Goal: Information Seeking & Learning: Learn about a topic

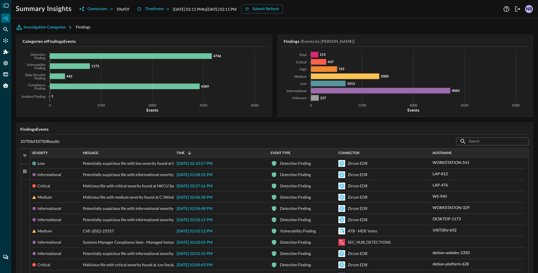
click at [192, 130] on h5 "Findings Events" at bounding box center [274, 130] width 509 height 6
click at [261, 141] on div "10750 of 10750 Results ​ ​" at bounding box center [274, 141] width 509 height 9
click at [111, 8] on icon "button" at bounding box center [112, 9] width 6 height 6
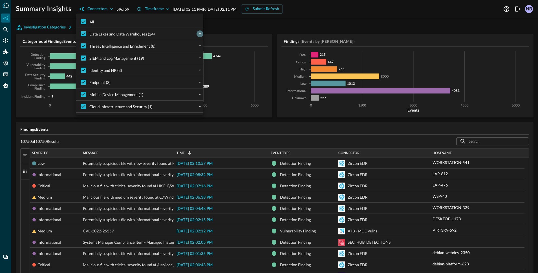
click at [200, 34] on icon "expand" at bounding box center [200, 34] width 2 height 1
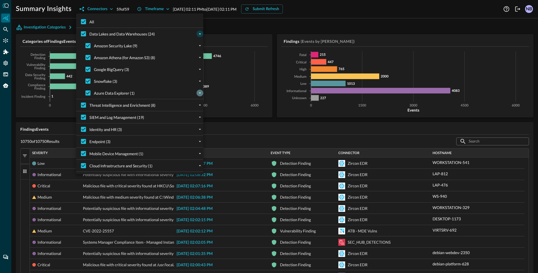
click at [201, 93] on icon "expand" at bounding box center [199, 93] width 5 height 5
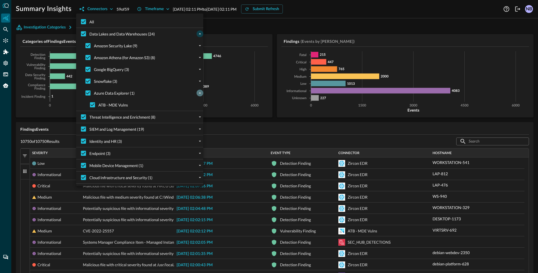
click at [201, 93] on icon "collapse" at bounding box center [199, 93] width 5 height 5
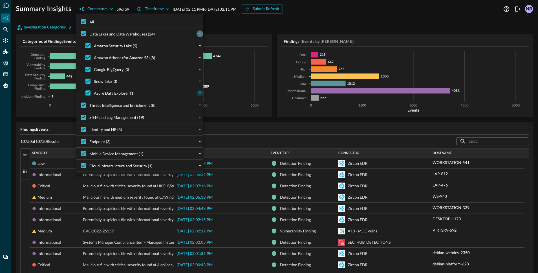
click at [201, 34] on icon "collapse" at bounding box center [199, 33] width 5 height 5
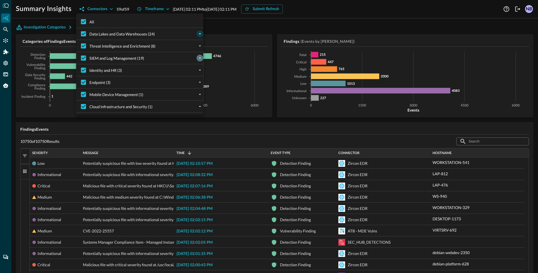
click at [200, 58] on icon "expand" at bounding box center [200, 58] width 2 height 1
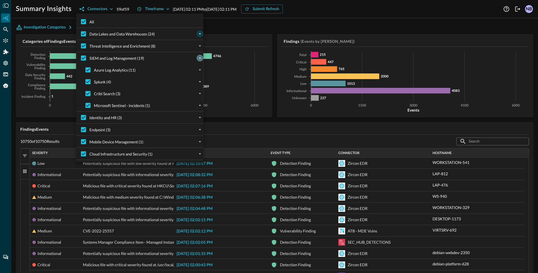
click at [200, 57] on icon "collapse" at bounding box center [199, 58] width 5 height 5
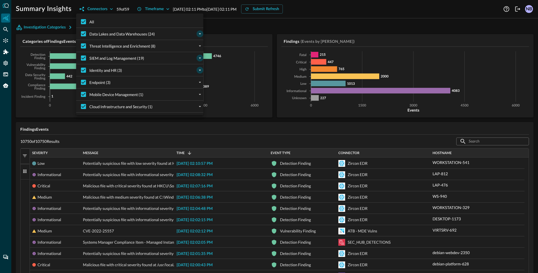
click at [199, 71] on icon "expand" at bounding box center [199, 70] width 5 height 5
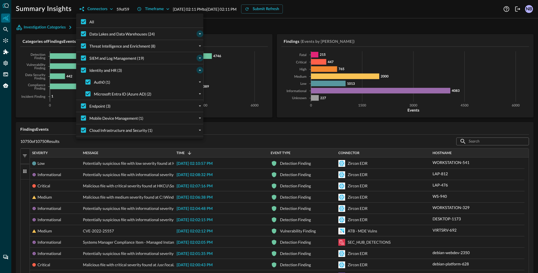
click at [199, 71] on icon "collapse" at bounding box center [199, 70] width 5 height 5
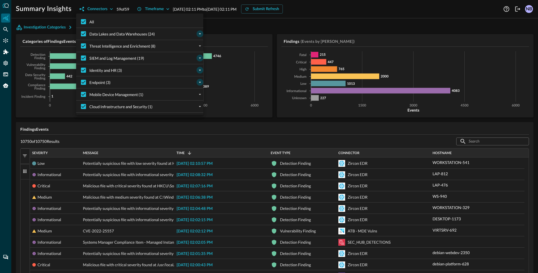
click at [201, 83] on icon "expand" at bounding box center [199, 82] width 5 height 5
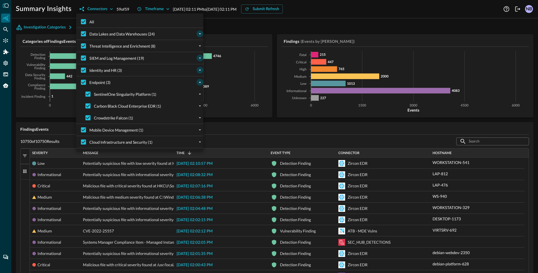
click at [201, 83] on icon "collapse" at bounding box center [200, 82] width 2 height 1
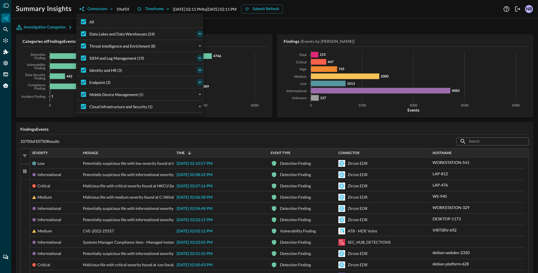
click at [109, 9] on div at bounding box center [269, 136] width 538 height 273
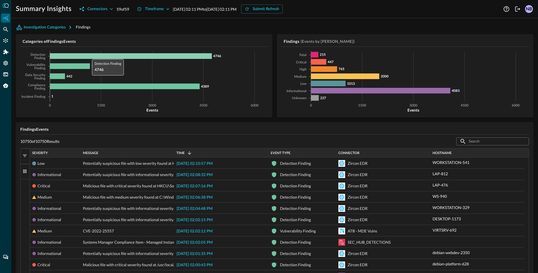
click at [89, 57] on icon at bounding box center [131, 56] width 162 height 6
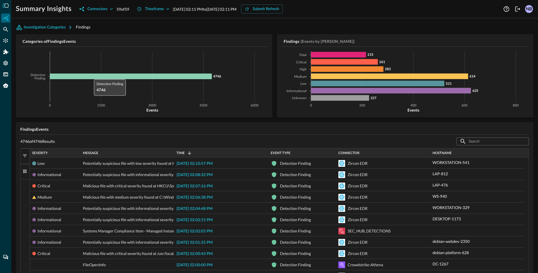
click at [91, 76] on icon at bounding box center [131, 77] width 162 height 6
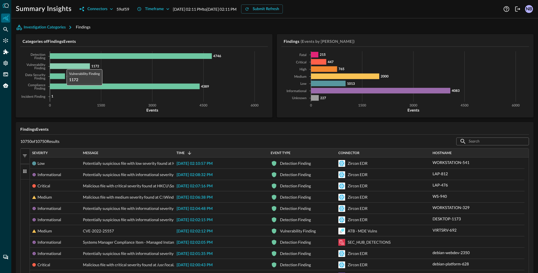
click at [65, 64] on icon at bounding box center [70, 66] width 40 height 6
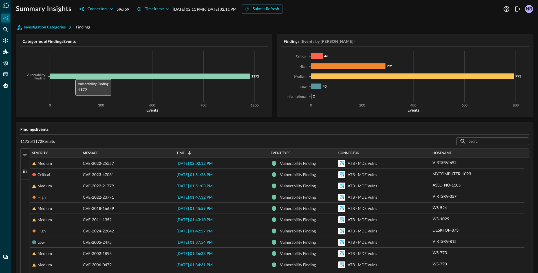
click at [73, 77] on icon at bounding box center [150, 77] width 200 height 6
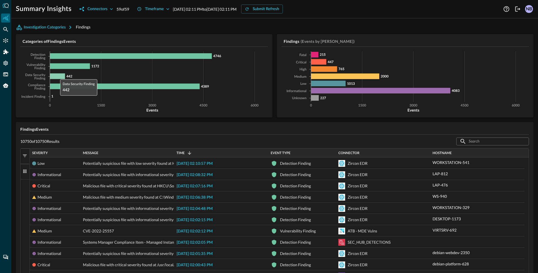
click at [57, 77] on icon at bounding box center [57, 77] width 15 height 6
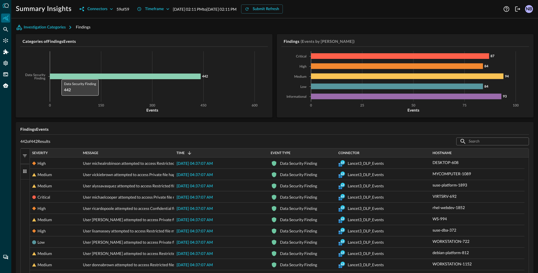
click at [59, 77] on icon at bounding box center [125, 77] width 151 height 6
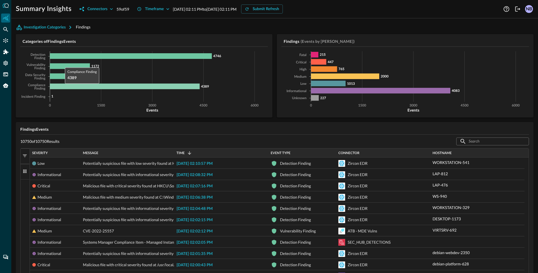
click at [62, 87] on icon at bounding box center [125, 87] width 150 height 6
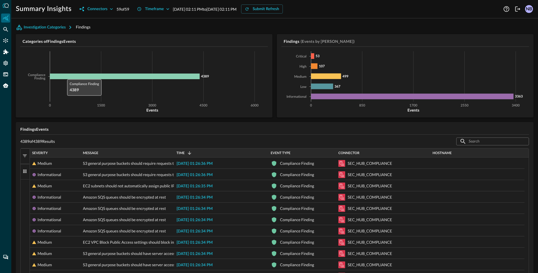
click at [64, 76] on icon at bounding box center [125, 77] width 150 height 6
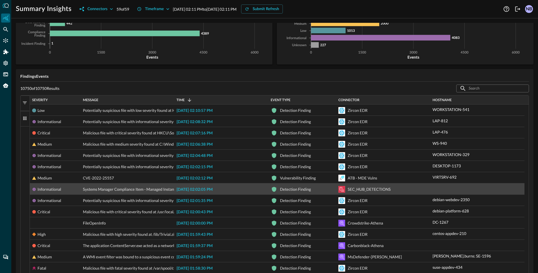
scroll to position [58, 0]
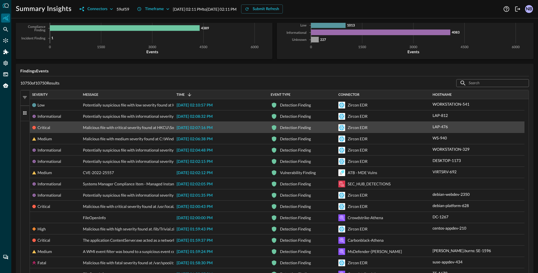
click at [465, 127] on div "LAP-476" at bounding box center [478, 126] width 90 height 9
click at [455, 127] on icon "button" at bounding box center [454, 126] width 7 height 7
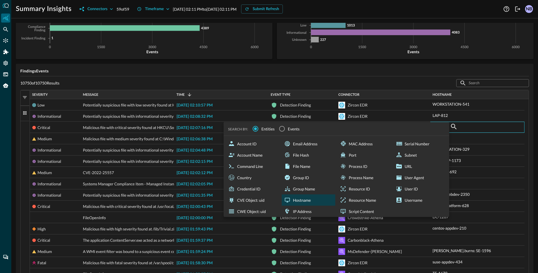
click at [297, 203] on div "Hostname" at bounding box center [309, 200] width 54 height 11
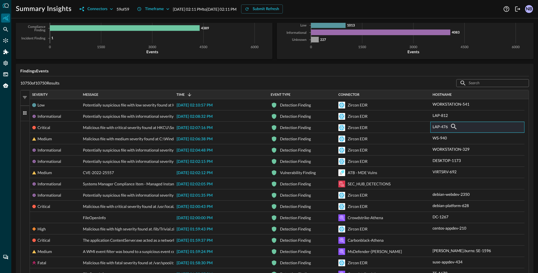
scroll to position [0, 0]
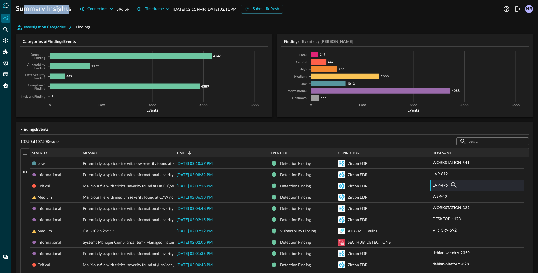
drag, startPoint x: 69, startPoint y: 10, endPoint x: 21, endPoint y: 11, distance: 48.3
click at [21, 11] on h1 "Summary Insights" at bounding box center [44, 9] width 56 height 9
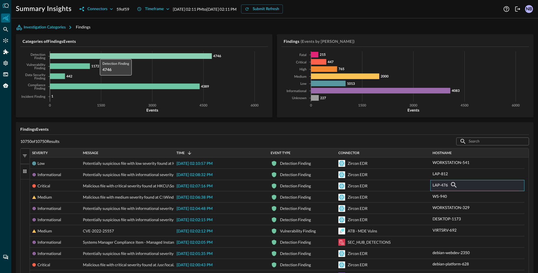
click at [97, 55] on icon at bounding box center [131, 56] width 162 height 6
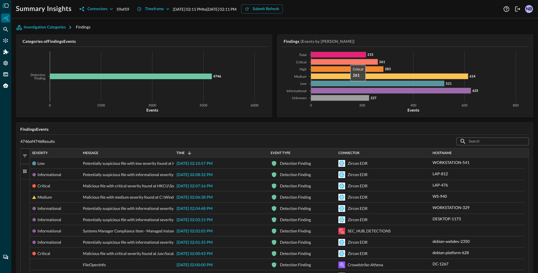
click at [345, 62] on icon at bounding box center [344, 62] width 67 height 6
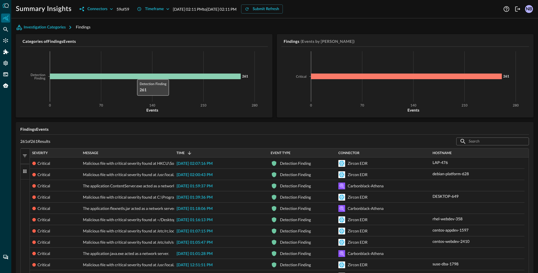
click at [134, 76] on icon at bounding box center [145, 77] width 191 height 6
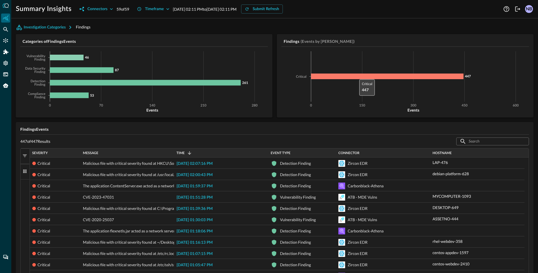
click at [354, 76] on icon at bounding box center [387, 77] width 153 height 6
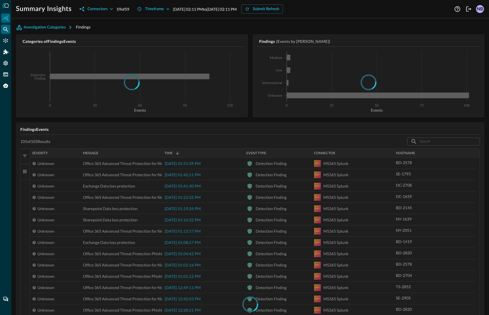
click at [8, 31] on icon "Federated Search" at bounding box center [6, 30] width 6 height 6
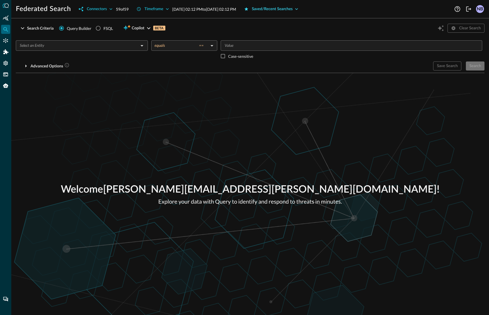
click at [293, 9] on div "Saved/Recent Searches" at bounding box center [272, 9] width 41 height 7
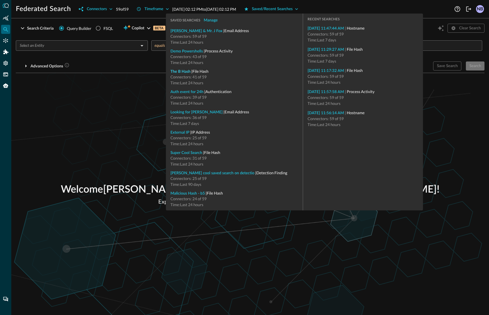
type input "File Hash"
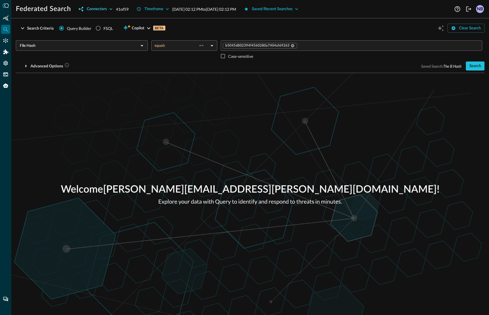
click at [108, 9] on icon "button" at bounding box center [111, 9] width 6 height 6
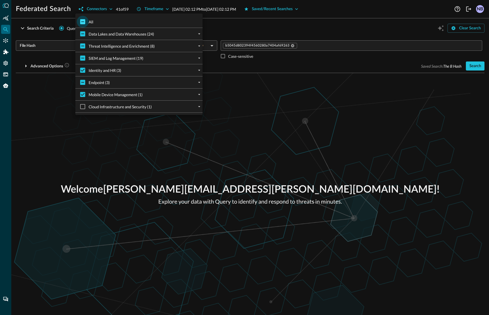
click at [82, 23] on input "All" at bounding box center [83, 22] width 12 height 12
checkbox input "true"
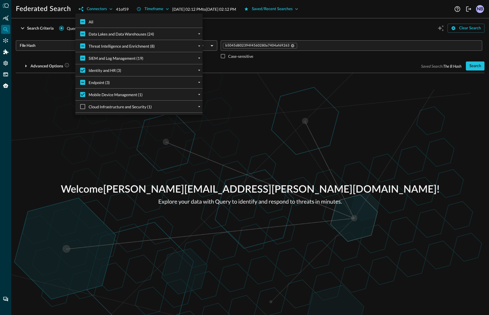
checkbox input "true"
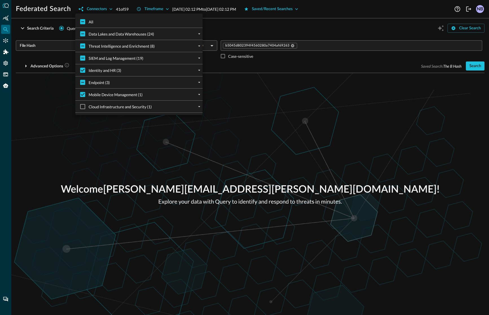
checkbox input "true"
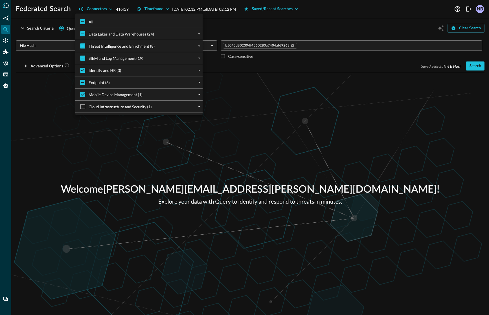
checkbox input "true"
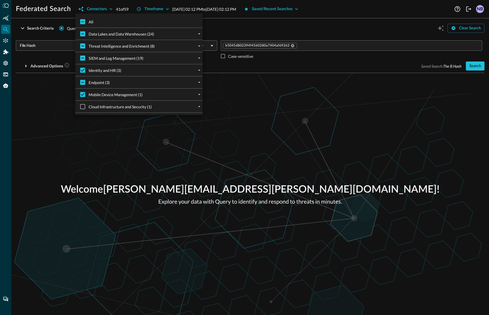
checkbox input "true"
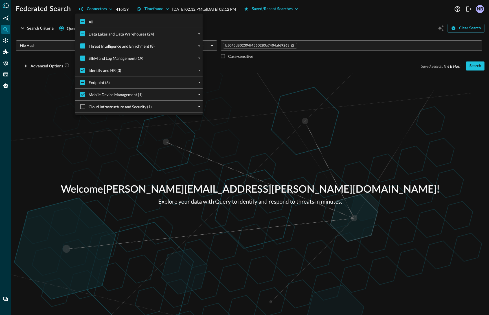
checkbox input "true"
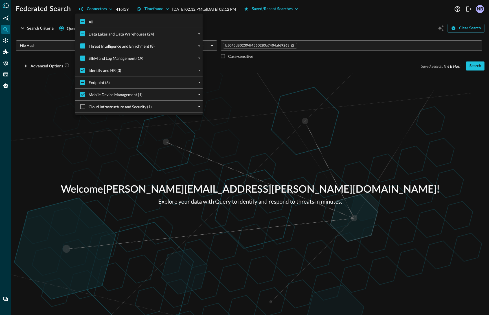
checkbox input "true"
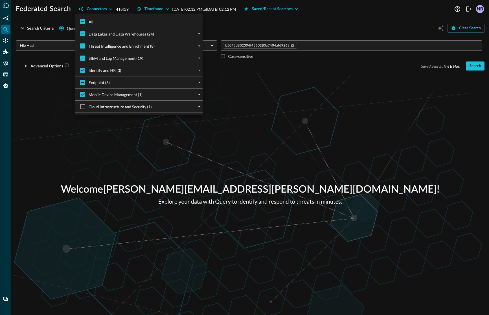
checkbox input "true"
click at [238, 23] on div at bounding box center [244, 157] width 489 height 315
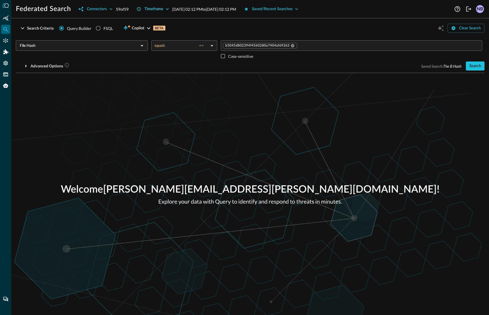
click at [168, 11] on icon "button" at bounding box center [167, 9] width 6 height 6
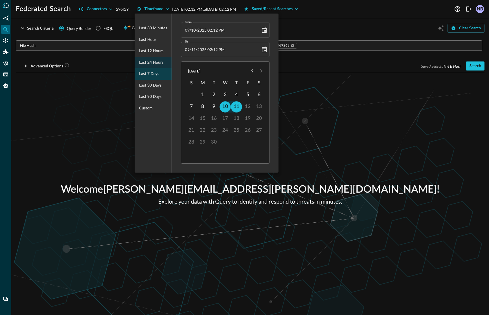
click at [151, 71] on span "Last 7 days" at bounding box center [149, 74] width 20 height 7
type input "09/04/2025 02:12 PM"
click at [328, 56] on div at bounding box center [244, 157] width 489 height 315
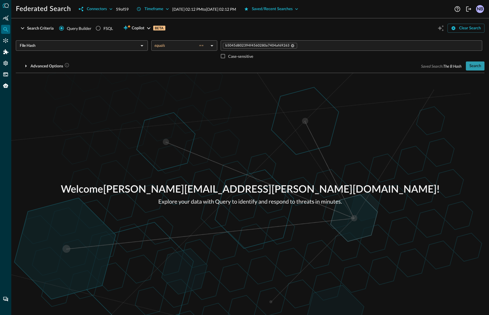
click at [478, 66] on div "Search" at bounding box center [475, 66] width 12 height 7
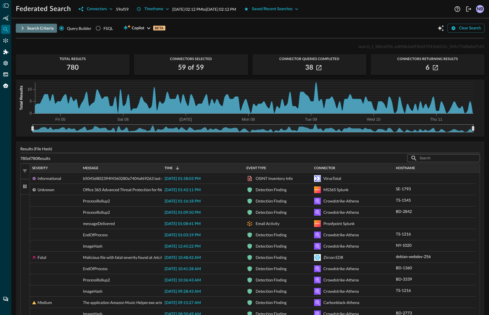
click at [23, 29] on icon "button" at bounding box center [23, 28] width 2 height 3
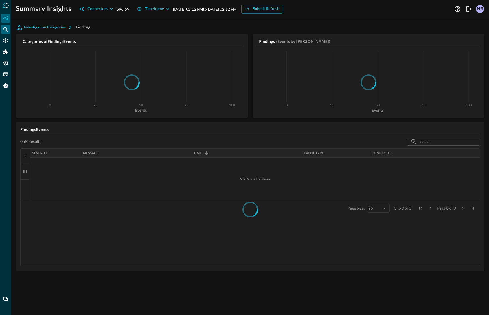
click at [5, 28] on icon "Federated Search" at bounding box center [6, 30] width 6 height 6
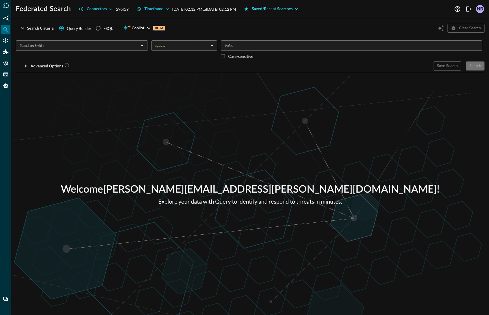
click at [293, 12] on div "Saved/Recent Searches" at bounding box center [272, 9] width 41 height 7
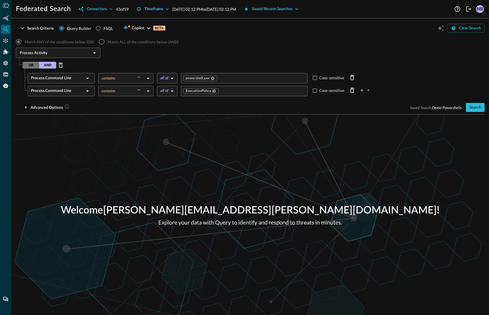
click at [163, 10] on div "Timeframe" at bounding box center [153, 9] width 19 height 7
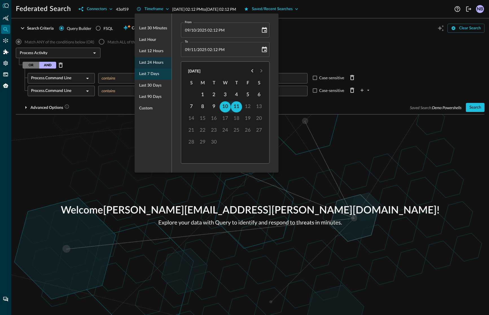
click at [150, 73] on span "Last 7 days" at bounding box center [149, 74] width 20 height 7
type input "09/04/2025 02:13 PM"
type input "09/11/2025 02:13 PM"
click at [105, 12] on div at bounding box center [244, 157] width 489 height 315
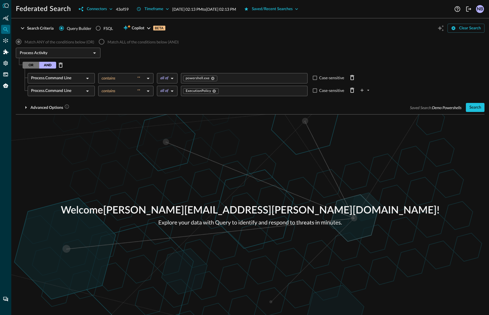
click at [103, 7] on div "Last 30 minutes Last hour Last 12 hours Last 24 hours Last 7 days Last 30 days …" at bounding box center [244, 157] width 489 height 315
click at [101, 9] on div "Connectors" at bounding box center [97, 9] width 20 height 7
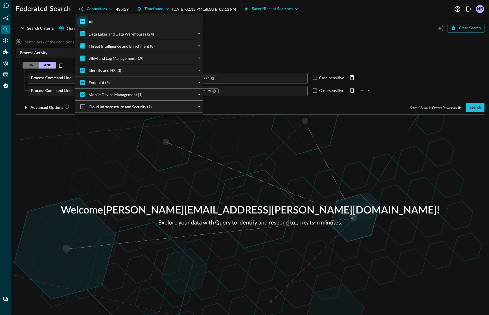
click at [84, 23] on input "All" at bounding box center [83, 22] width 12 height 12
checkbox input "true"
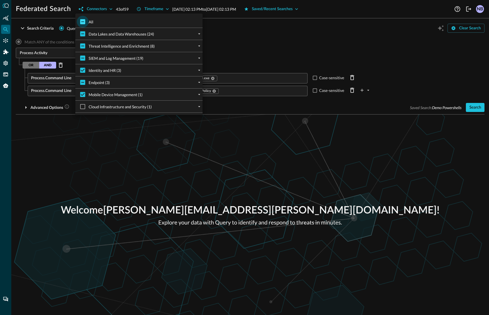
checkbox input "true"
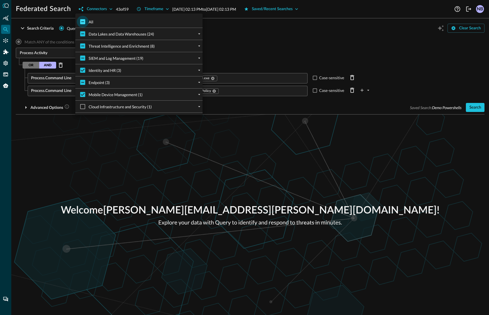
checkbox input "true"
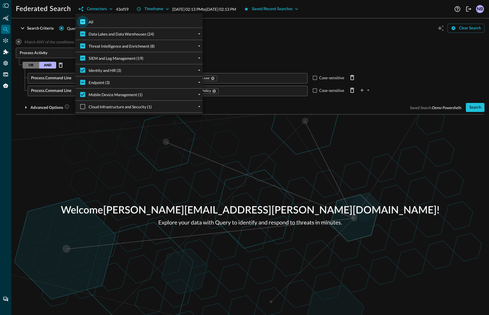
checkbox input "true"
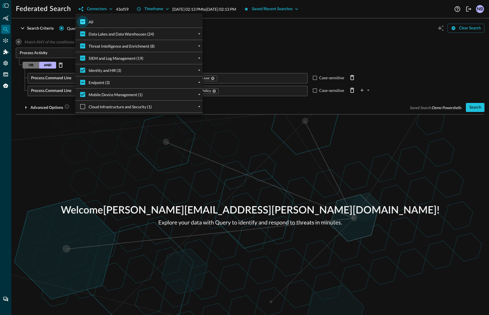
checkbox input "true"
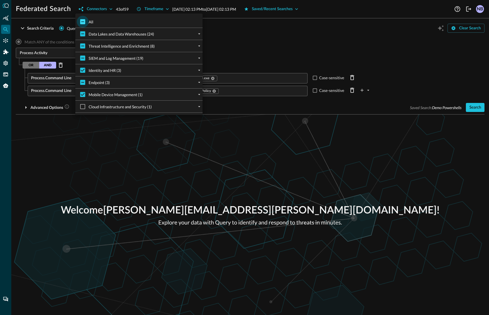
checkbox input "true"
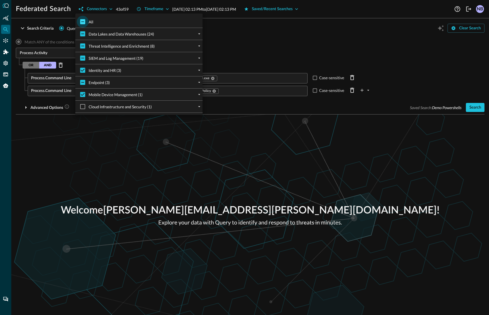
checkbox input "true"
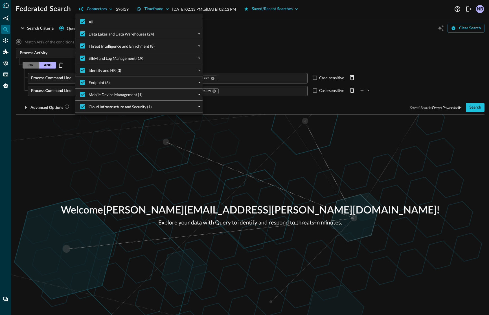
click at [290, 39] on div at bounding box center [244, 157] width 489 height 315
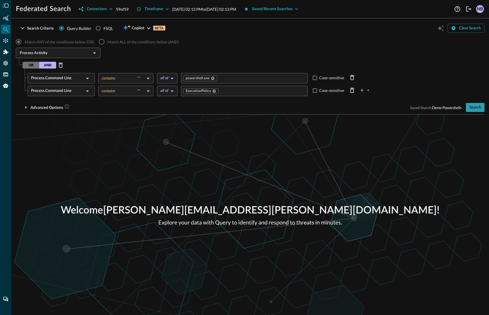
click at [478, 107] on div "Search" at bounding box center [475, 107] width 12 height 7
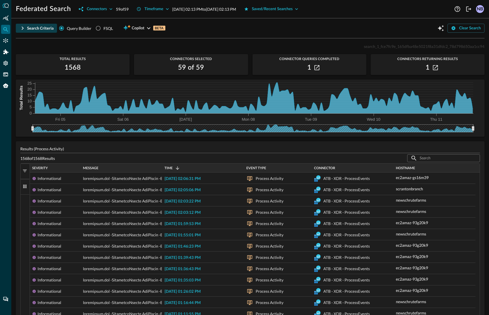
click at [24, 30] on icon "button" at bounding box center [22, 28] width 7 height 7
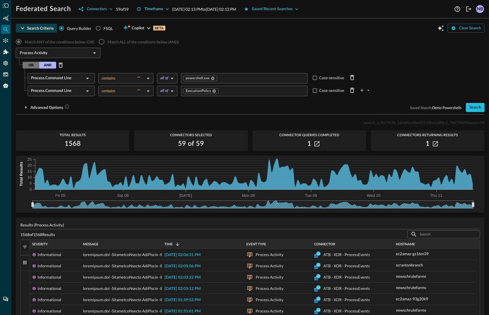
click at [155, 10] on div "Timeframe" at bounding box center [153, 9] width 19 height 7
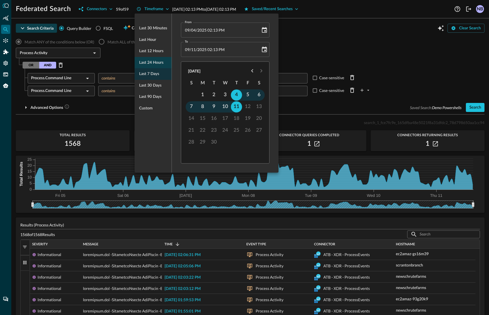
click at [153, 60] on span "Last 24 hours" at bounding box center [151, 62] width 24 height 7
type input "09/10/2025 02:14 PM"
type input "09/11/2025 02:14 PM"
click at [320, 44] on div at bounding box center [244, 157] width 489 height 315
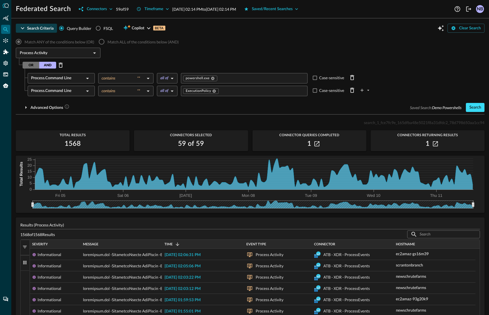
click at [469, 108] on div "Search" at bounding box center [475, 107] width 12 height 7
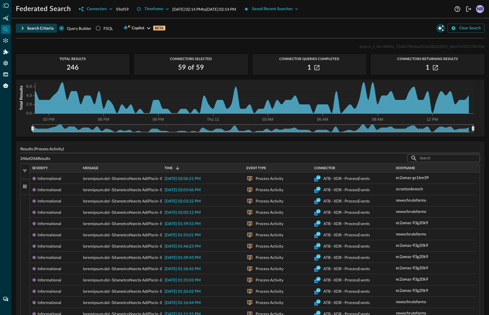
click at [438, 29] on icon "Open Query Copilot" at bounding box center [440, 28] width 7 height 7
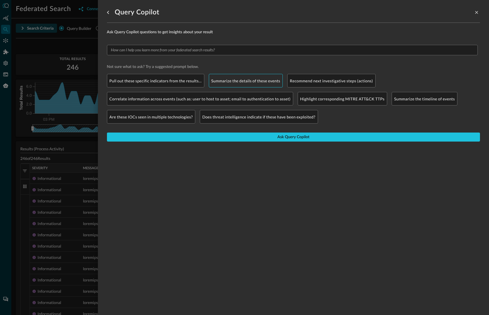
click at [256, 85] on div "Summarize the details of these events" at bounding box center [246, 81] width 74 height 14
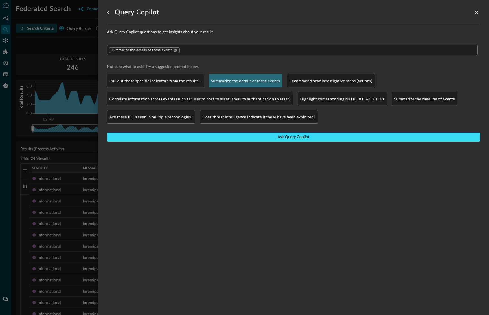
click at [261, 139] on button "Ask Query Copilot" at bounding box center [293, 137] width 373 height 9
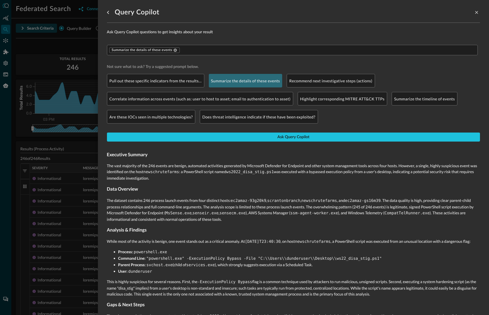
click at [79, 61] on div at bounding box center [244, 157] width 489 height 315
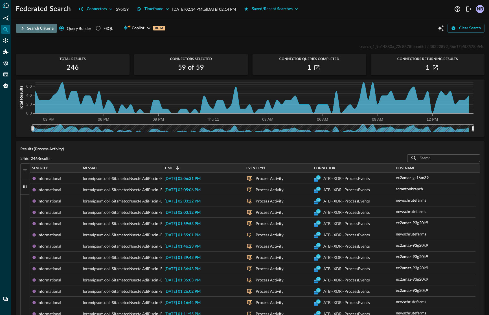
click at [22, 29] on icon "button" at bounding box center [23, 28] width 2 height 3
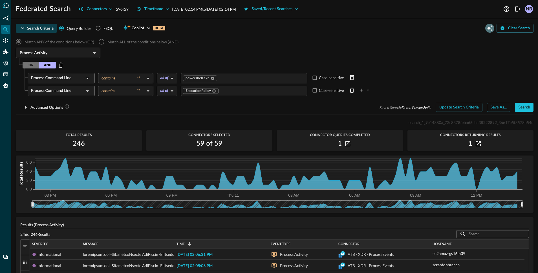
click at [487, 27] on icon "Open Query Copilot" at bounding box center [490, 28] width 7 height 7
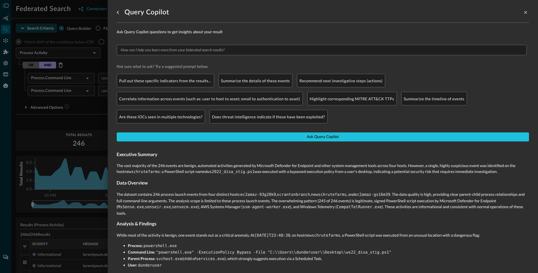
click at [83, 72] on div at bounding box center [269, 136] width 538 height 273
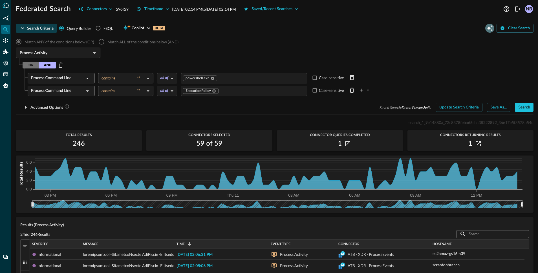
click at [487, 27] on icon "Open Query Copilot" at bounding box center [490, 28] width 6 height 6
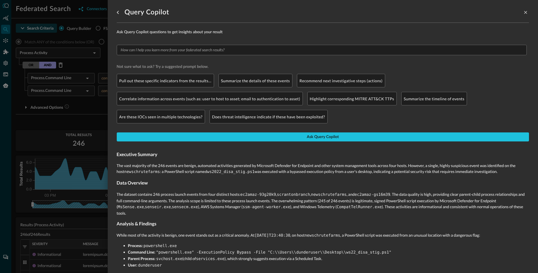
click at [84, 112] on div at bounding box center [269, 136] width 538 height 273
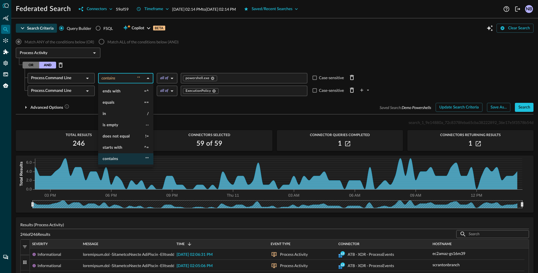
click at [113, 80] on body "Federated Search Connectors 59 of 59 Timeframe Sep 10, 2025 02:14 PM to Sep 11,…" at bounding box center [269, 136] width 538 height 273
click at [160, 54] on div at bounding box center [269, 136] width 538 height 273
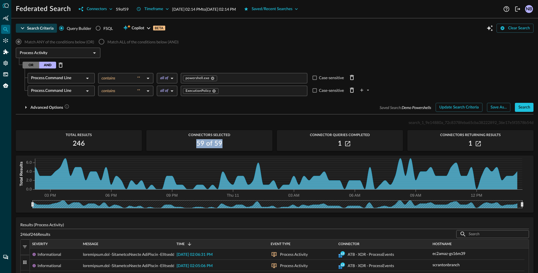
drag, startPoint x: 224, startPoint y: 144, endPoint x: 194, endPoint y: 143, distance: 29.9
click at [194, 143] on div "59 of 59" at bounding box center [209, 143] width 126 height 9
click at [345, 144] on icon "button" at bounding box center [347, 143] width 5 height 5
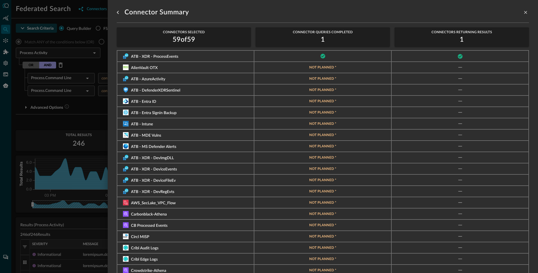
drag, startPoint x: 316, startPoint y: 56, endPoint x: 258, endPoint y: 58, distance: 58.7
click at [332, 57] on div at bounding box center [323, 56] width 126 height 5
drag, startPoint x: 161, startPoint y: 56, endPoint x: 157, endPoint y: 56, distance: 4.5
click at [157, 57] on span "ATB - XDR - ProcessEvents" at bounding box center [154, 57] width 47 height 4
click at [179, 56] on div "ATB - XDR - ProcessEvents" at bounding box center [186, 56] width 126 height 5
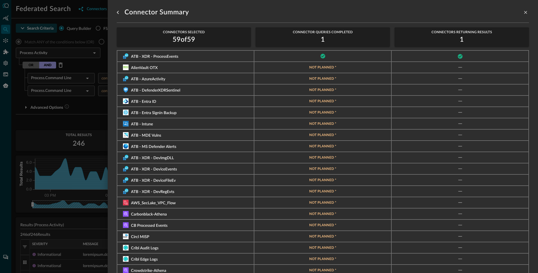
click at [95, 116] on div at bounding box center [269, 136] width 538 height 273
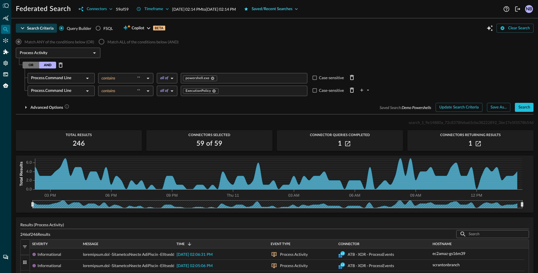
click at [286, 8] on div "Saved/Recent Searches" at bounding box center [272, 9] width 41 height 7
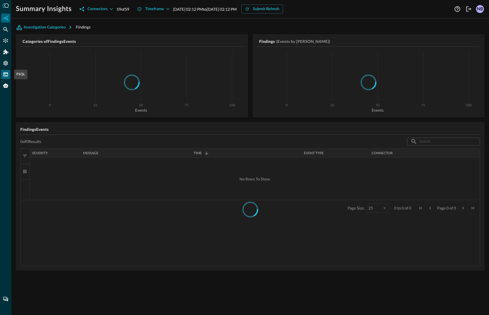
click at [1, 77] on div "FSQL" at bounding box center [5, 74] width 9 height 9
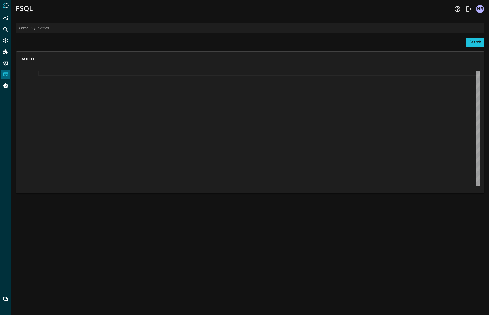
click at [75, 29] on input "text" at bounding box center [251, 28] width 465 height 10
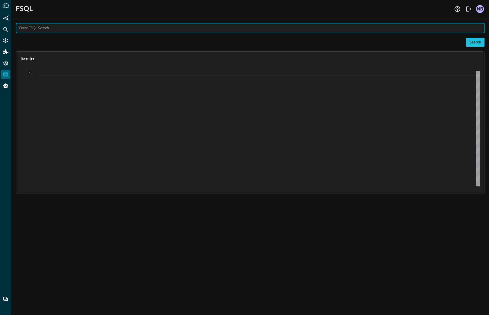
paste input "QUERY detection_finding.:depth(2).** WITH %email = [EMAIL_ADDRESS][PERSON_NAME]…"
type input "QUERY detection_finding.:depth(2).** WITH %email = [EMAIL_ADDRESS][PERSON_NAME]…"
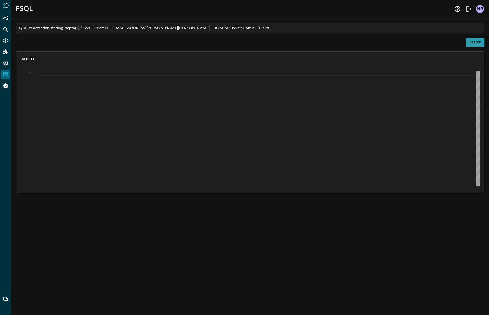
click at [477, 41] on div "Search" at bounding box center [475, 42] width 12 height 7
type textarea "{ "response": [ { "status": "connected" }, { "command": "QUERY" }, { "search_id…"
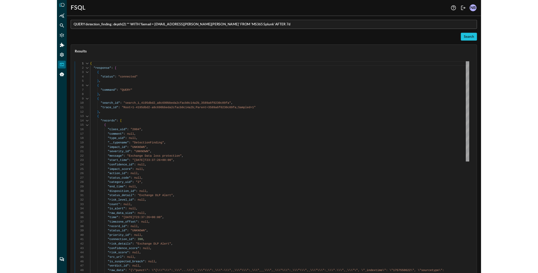
scroll to position [51, 0]
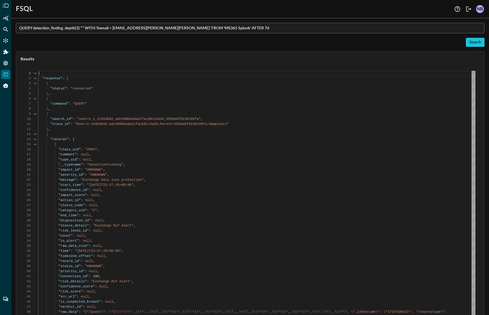
click at [139, 30] on input "QUERY detection_finding.:depth(2).** WITH %email = [EMAIL_ADDRESS][PERSON_NAME]…" at bounding box center [251, 28] width 465 height 10
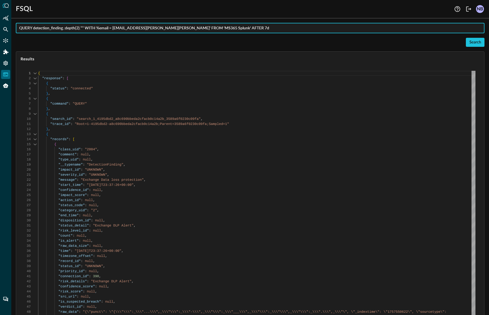
click at [139, 30] on input "QUERY detection_finding.:depth(2).** WITH %email = [EMAIL_ADDRESS][PERSON_NAME]…" at bounding box center [251, 28] width 465 height 10
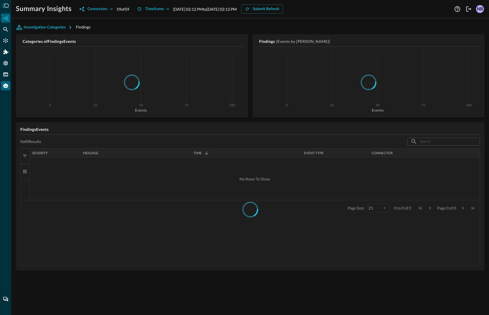
click at [5, 89] on div "Query Agent" at bounding box center [5, 85] width 9 height 9
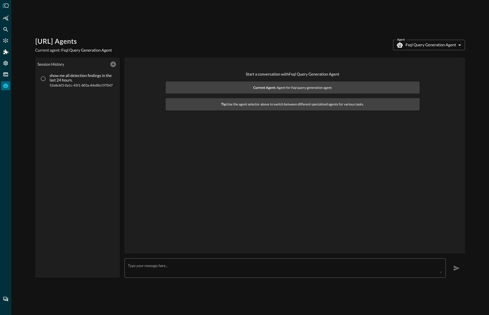
click at [446, 46] on body "[URL] Agents Current agent: Fsql Query Generation Agent Agent Fsql Query Genera…" at bounding box center [244, 157] width 489 height 315
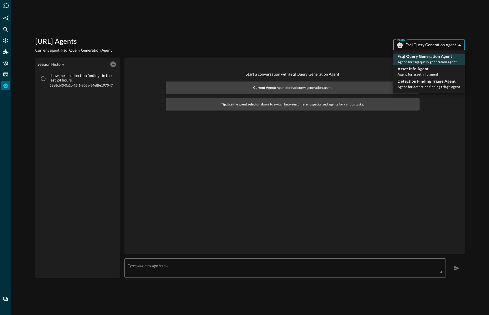
click at [357, 25] on div at bounding box center [244, 157] width 489 height 315
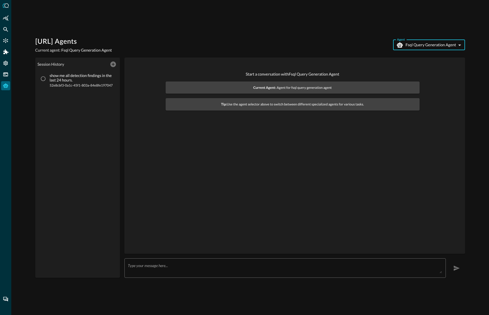
click at [417, 48] on body "[URL] Agents Current agent: Fsql Query Generation Agent Agent Fsql Query Genera…" at bounding box center [244, 157] width 489 height 315
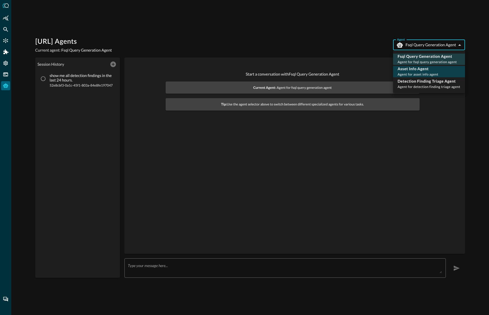
click at [414, 72] on span "Agent for asset info agent" at bounding box center [418, 74] width 41 height 4
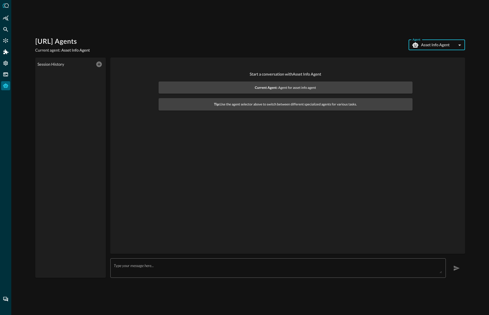
click at [142, 267] on textarea at bounding box center [278, 268] width 328 height 10
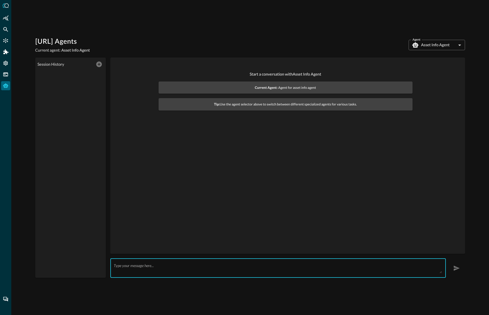
click at [445, 45] on body "[URL] Agents Current agent: Asset Info Agent Agent Asset Info Agent asset_info_…" at bounding box center [244, 157] width 489 height 315
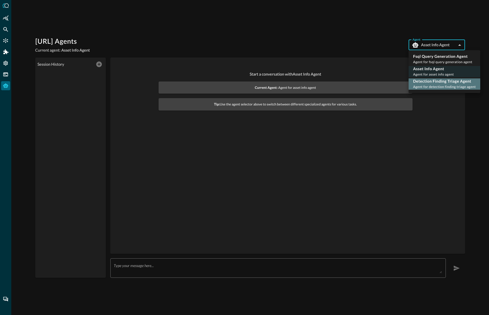
click at [434, 82] on p "Detection Finding Triage Agent" at bounding box center [444, 81] width 63 height 6
type input "detection_finding_triage_agent"
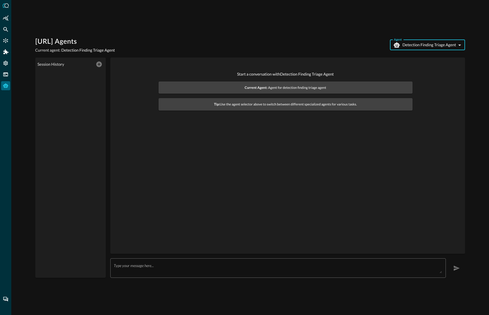
click at [146, 273] on div "x ​" at bounding box center [278, 267] width 336 height 19
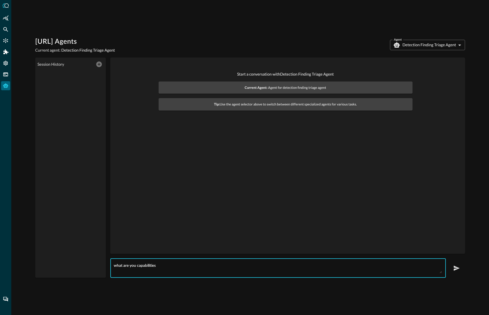
type textarea "what are you capabilities"
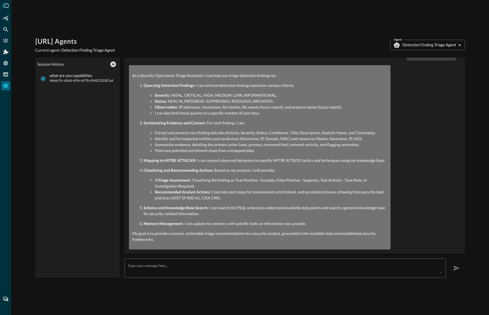
scroll to position [20, 0]
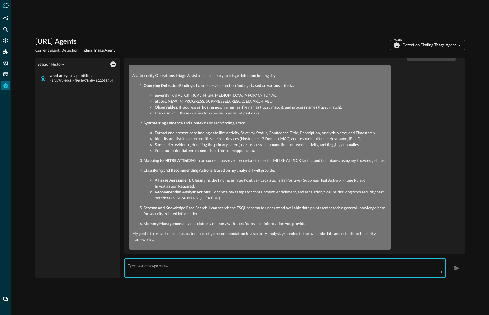
click at [170, 270] on textarea at bounding box center [285, 268] width 314 height 10
type textarea "find me all the critical detection findings in the last 24 hours."
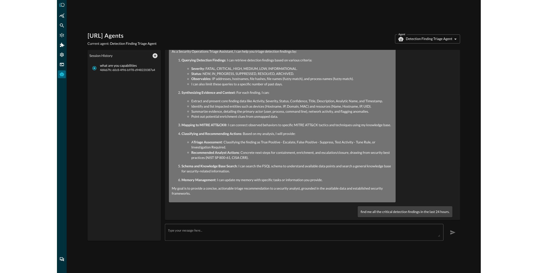
scroll to position [0, 0]
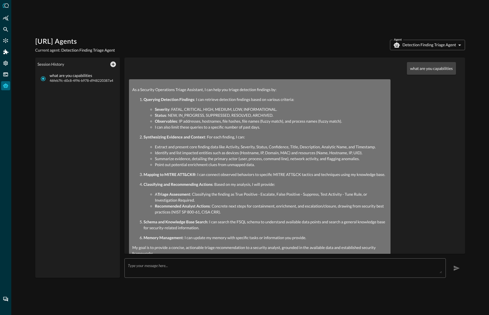
click at [439, 47] on body "[URL] Agents Current agent: Detection Finding Triage Agent Agent Detection Find…" at bounding box center [244, 157] width 489 height 315
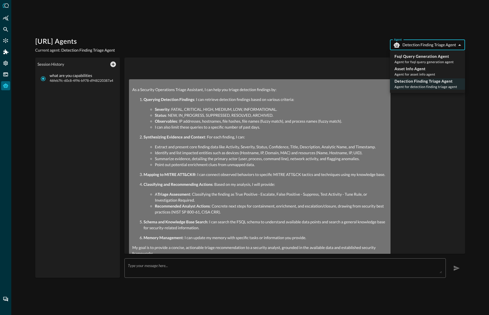
click at [354, 49] on div at bounding box center [244, 157] width 489 height 315
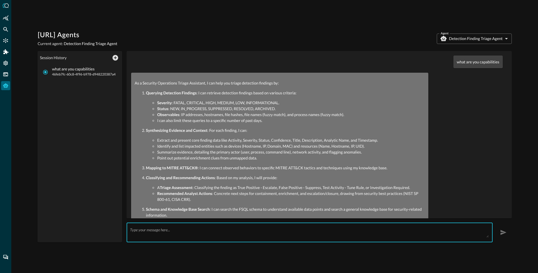
click at [154, 232] on textarea at bounding box center [309, 233] width 359 height 10
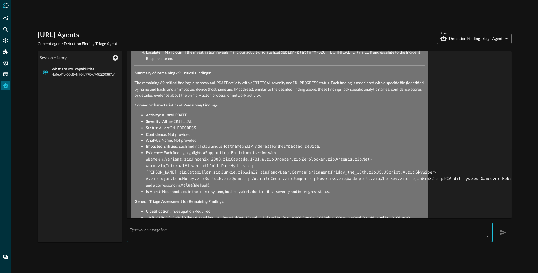
scroll to position [474, 0]
click at [186, 228] on textarea at bounding box center [309, 233] width 359 height 10
type textarea "what are the unique hostnames of the detection findings?"
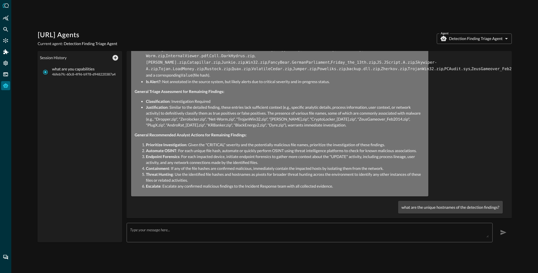
scroll to position [586, 0]
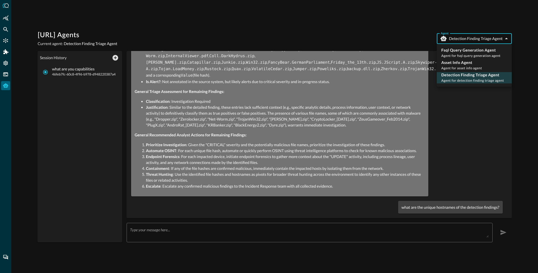
click at [489, 35] on body "[URL] Agents Current agent: Detection Finding Triage Agent Agent Detection Find…" at bounding box center [269, 136] width 538 height 273
click at [469, 63] on p "Asset Info Agent" at bounding box center [462, 63] width 41 height 6
type input "asset_info_agent"
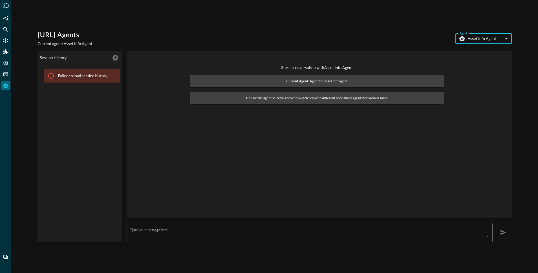
scroll to position [0, 0]
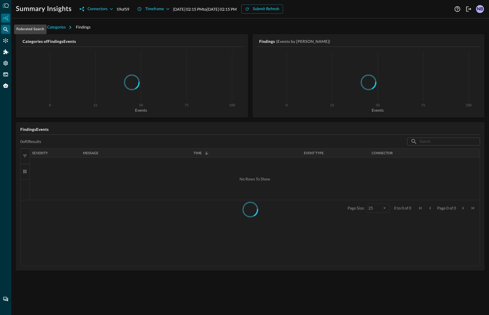
click at [7, 30] on icon "Federated Search" at bounding box center [6, 30] width 6 height 6
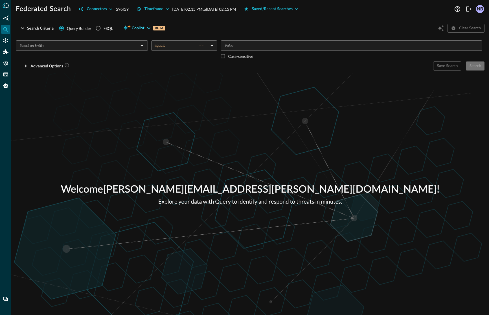
click at [143, 29] on span "Copilot" at bounding box center [138, 28] width 13 height 7
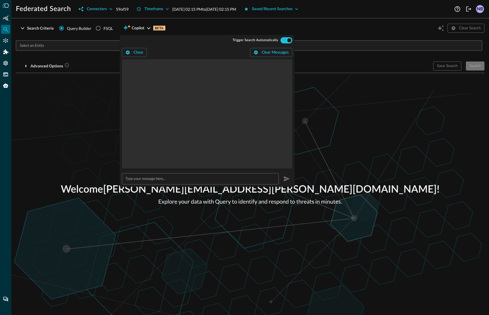
click at [167, 180] on input "text" at bounding box center [201, 179] width 153 height 10
type input "show me the detection findings for the last 24 hours."
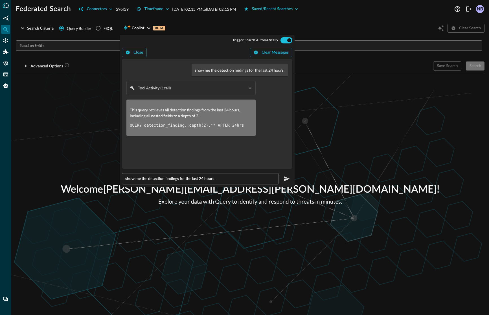
click at [213, 22] on div "Federated Search Connectors 59 of 59 Timeframe Sep 10, 2025 02:15 PM to Sep 11,…" at bounding box center [250, 157] width 478 height 315
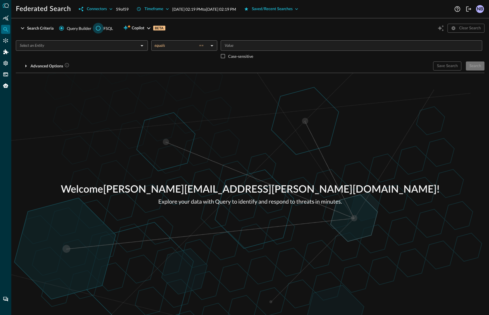
click at [96, 29] on input "FSQL" at bounding box center [98, 28] width 11 height 11
radio input "true"
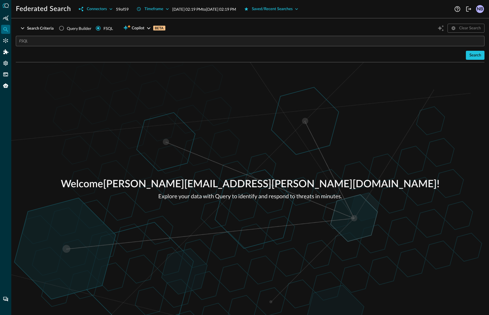
click at [67, 43] on input "text" at bounding box center [251, 41] width 465 height 10
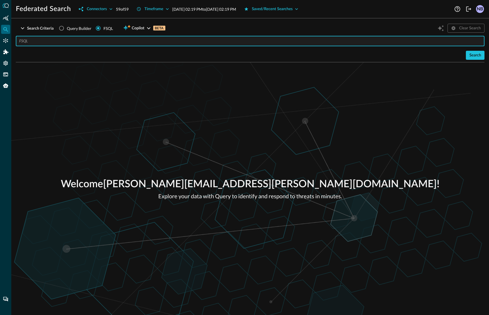
paste input "QUERY detection_finding.:depth(2).** WITH %email = [EMAIL_ADDRESS][PERSON_NAME]…"
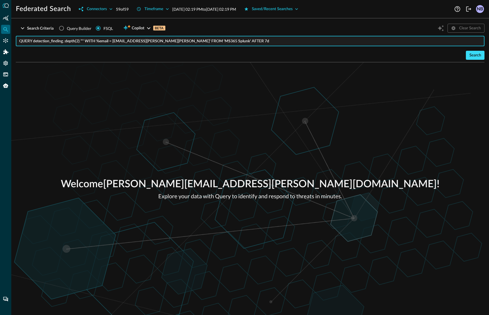
type input "QUERY detection_finding.:depth(2).** WITH %email = [EMAIL_ADDRESS][PERSON_NAME]…"
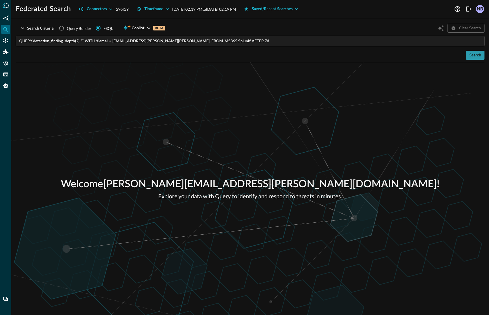
click at [475, 55] on div "Search" at bounding box center [475, 55] width 12 height 7
click at [475, 56] on div "Search" at bounding box center [475, 55] width 12 height 7
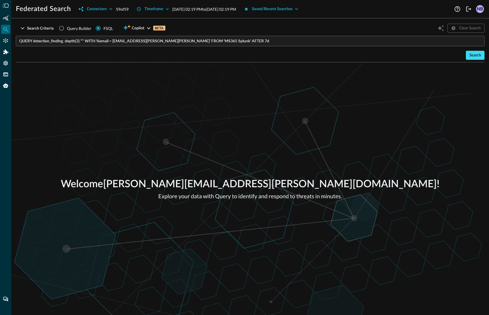
click at [475, 56] on div "Search" at bounding box center [475, 55] width 12 height 7
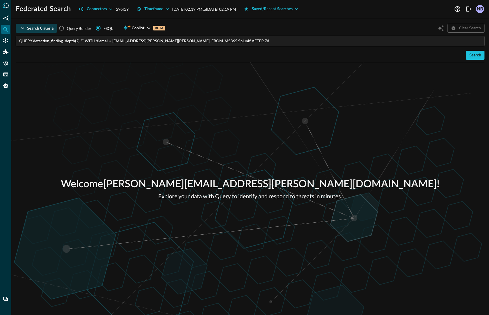
click at [22, 27] on icon "button" at bounding box center [22, 28] width 7 height 7
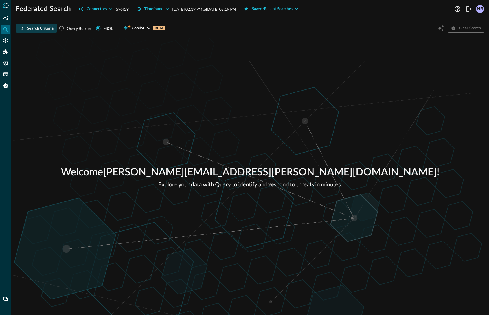
click at [22, 27] on icon "button" at bounding box center [22, 28] width 7 height 7
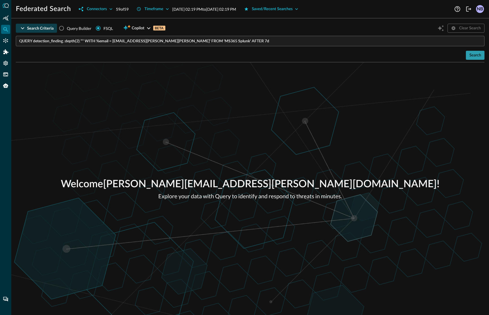
click at [482, 58] on button "Search" at bounding box center [475, 55] width 19 height 9
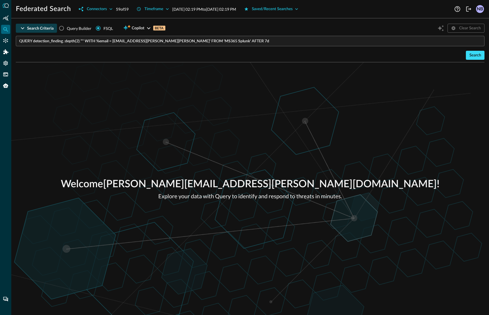
click at [482, 58] on button "Search" at bounding box center [475, 55] width 19 height 9
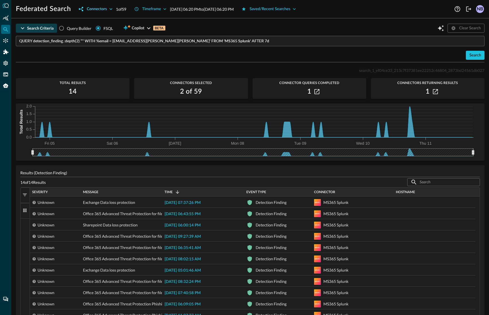
click at [107, 8] on div "Connectors" at bounding box center [97, 9] width 20 height 7
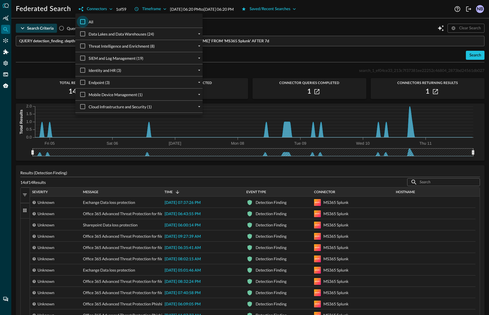
click at [84, 25] on input "All" at bounding box center [83, 22] width 12 height 12
checkbox input "true"
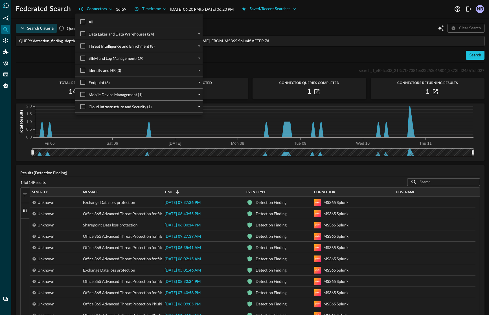
checkbox input "true"
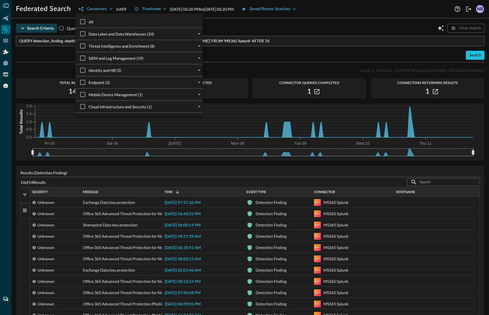
checkbox input "true"
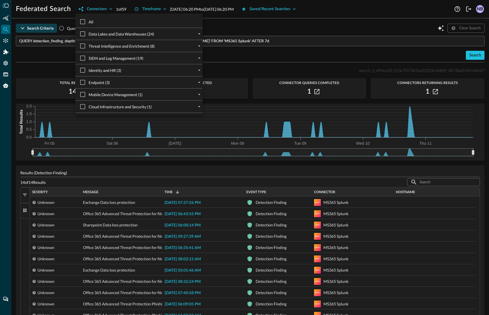
checkbox input "true"
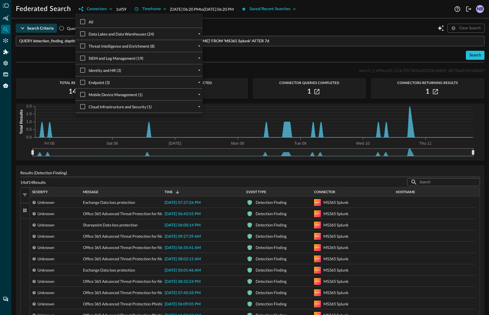
checkbox input "true"
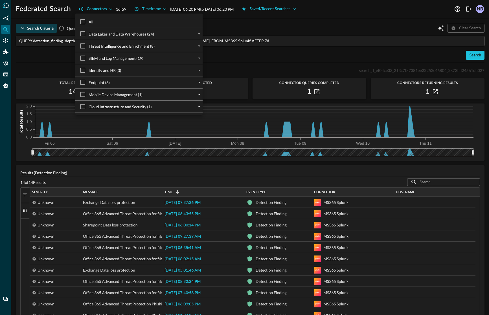
checkbox input "true"
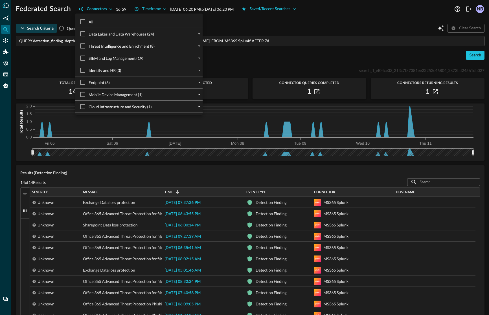
checkbox input "true"
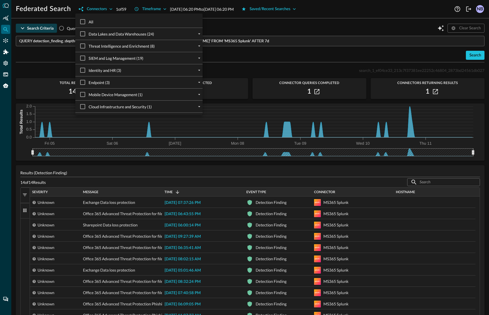
checkbox input "true"
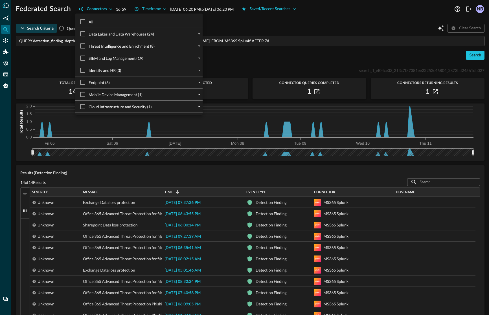
checkbox input "true"
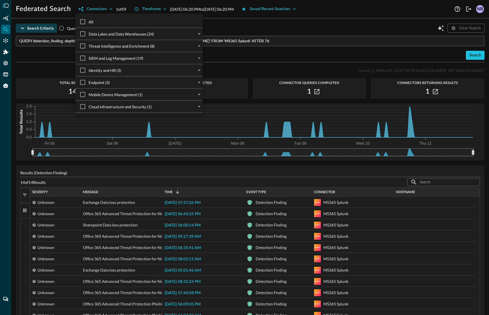
checkbox input "true"
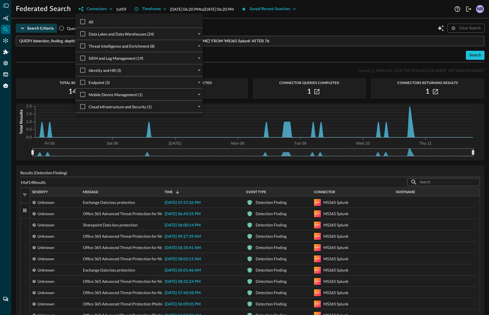
checkbox input "true"
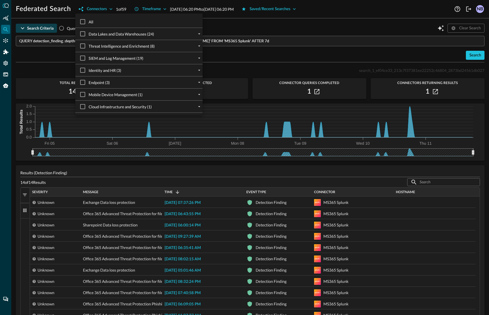
checkbox input "true"
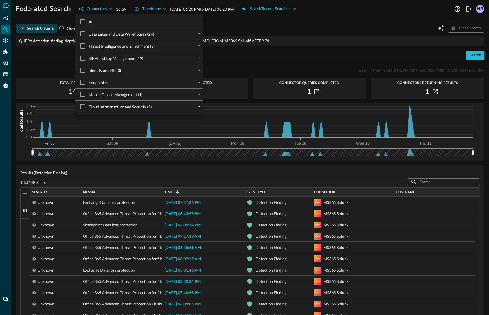
checkbox input "true"
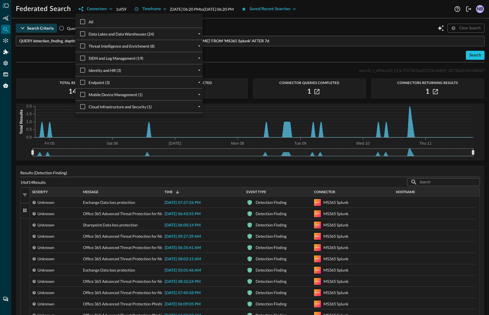
checkbox input "true"
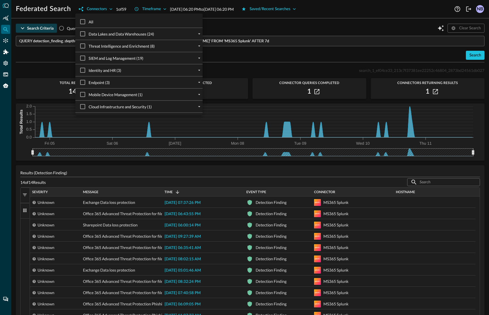
checkbox input "true"
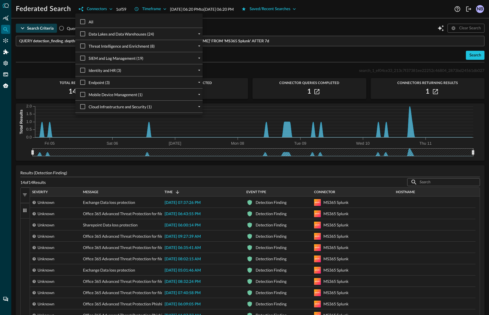
checkbox input "true"
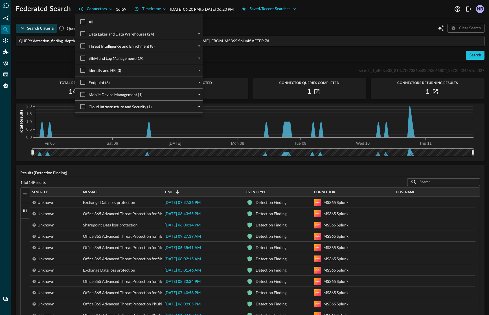
checkbox input "true"
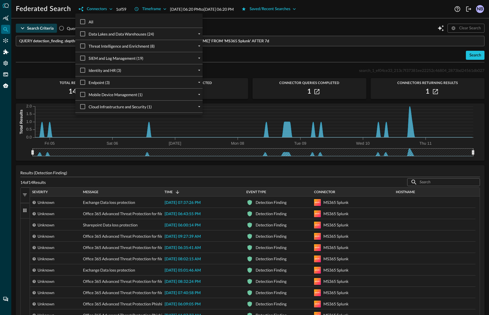
checkbox input "true"
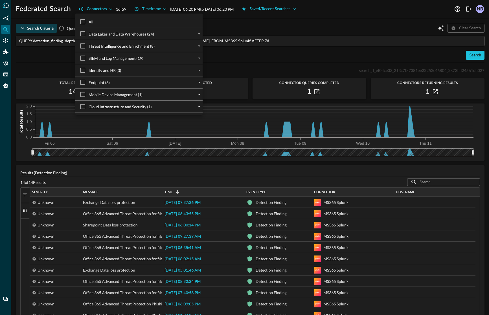
checkbox input "true"
click at [249, 25] on div at bounding box center [244, 157] width 489 height 315
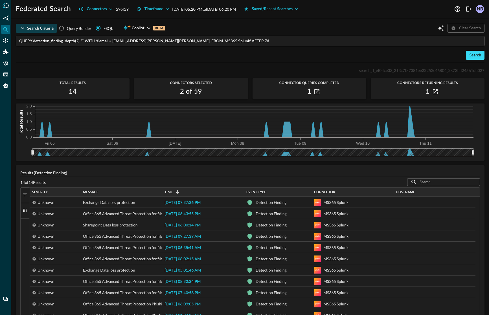
click at [472, 57] on div "Search" at bounding box center [475, 55] width 12 height 7
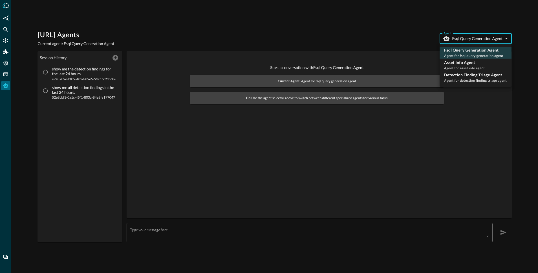
click at [491, 34] on body "[URL] Agents Current agent: Fsql Query Generation Agent Agent Fsql Query Genera…" at bounding box center [269, 136] width 538 height 273
click at [470, 65] on p "Asset Info Agent" at bounding box center [464, 63] width 41 height 6
type input "asset_info_agent"
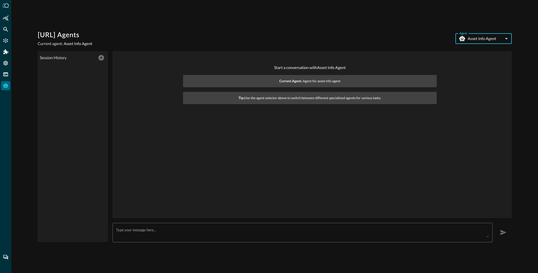
click at [153, 229] on textarea at bounding box center [302, 233] width 373 height 10
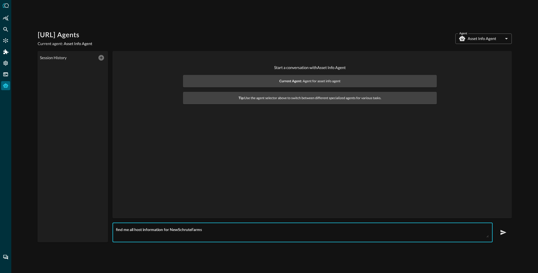
type textarea "find me all host information for NewSchruteFarms"
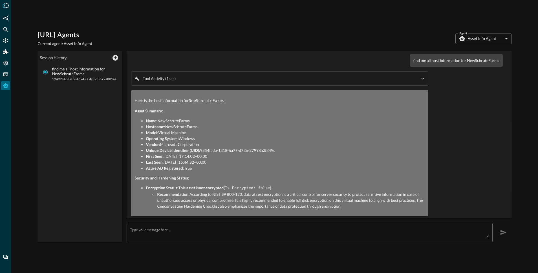
scroll to position [3, 0]
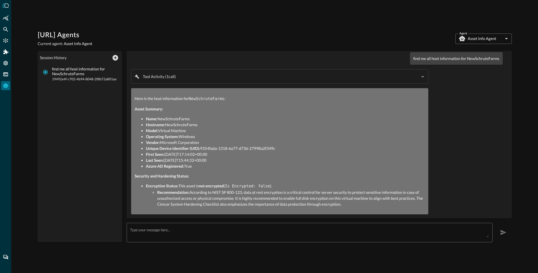
click at [480, 40] on body "[URL] Agents Current agent: Asset Info Agent Agent Asset Info Agent asset_info_…" at bounding box center [269, 136] width 538 height 273
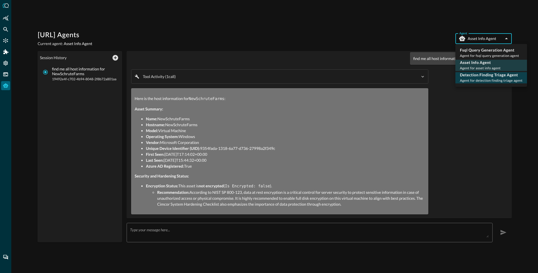
click at [482, 75] on p "Detection Finding Triage Agent" at bounding box center [491, 75] width 63 height 6
type input "detection_finding_triage_agent"
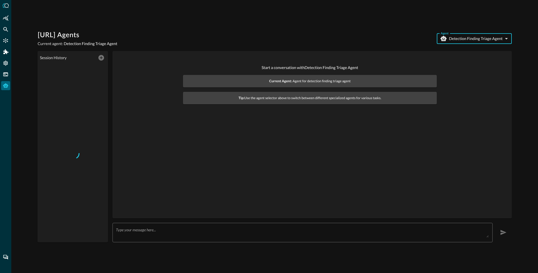
scroll to position [0, 0]
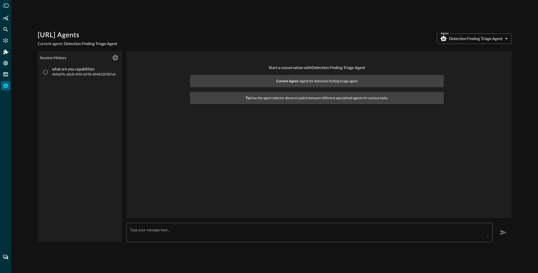
click at [64, 74] on span "46feb7fc-60c8-4f96-b978-d948220387a4" at bounding box center [84, 75] width 64 height 6
click at [51, 74] on input "what are you capabilities 46feb7fc-60c8-4f96-b978-d948220387a4" at bounding box center [45, 72] width 11 height 11
radio input "true"
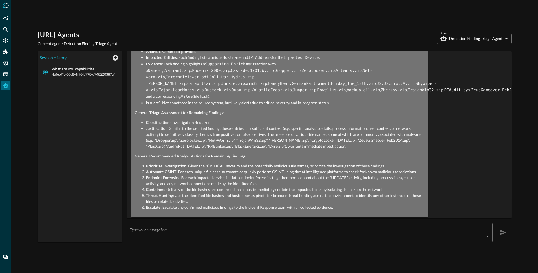
scroll to position [573, 0]
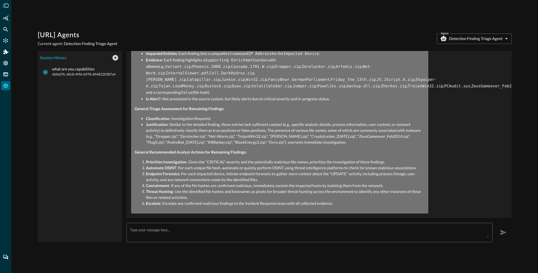
click at [469, 41] on body "[URL] Agents Current agent: Detection Finding Triage Agent Agent Detection Find…" at bounding box center [269, 136] width 538 height 273
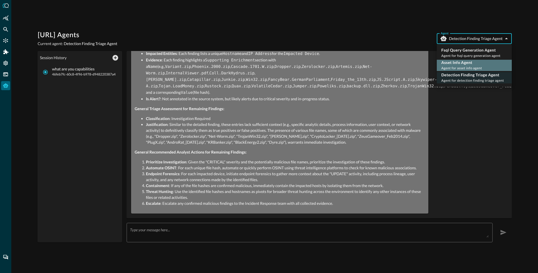
click at [462, 64] on p "Asset Info Agent" at bounding box center [462, 63] width 41 height 6
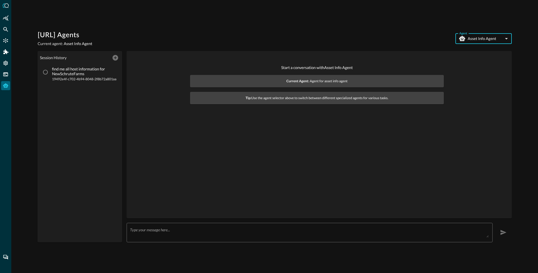
click at [488, 38] on body "[URL] Agents Current agent: Asset Info Agent Agent Asset Info Agent asset_info_…" at bounding box center [269, 136] width 538 height 273
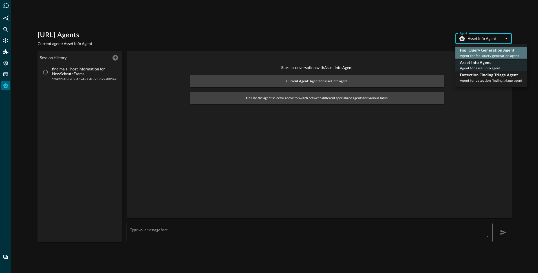
click at [479, 53] on div "Fsql Query Generation Agent Agent for fsql query generation agent" at bounding box center [489, 52] width 59 height 11
type input "fsql_query_generation_agent"
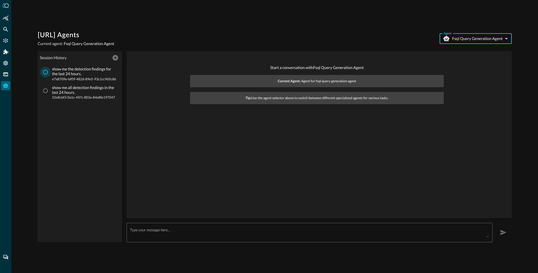
click at [46, 73] on input "show me the detection findings for the last 24 hours. e7a8709e-bf09-482d-89e5-9…" at bounding box center [45, 72] width 11 height 11
radio input "true"
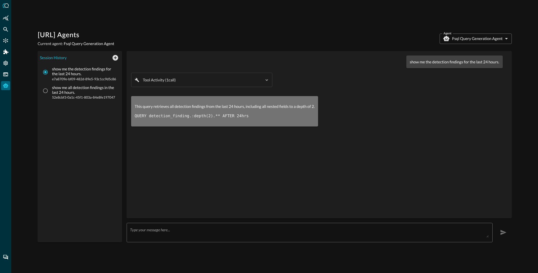
click at [475, 39] on body "[URL] Agents Current agent: Fsql Query Generation Agent Agent Fsql Query Genera…" at bounding box center [269, 136] width 538 height 273
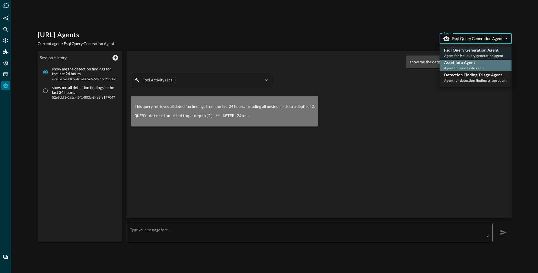
click at [469, 64] on p "Asset Info Agent" at bounding box center [464, 63] width 41 height 6
type input "asset_info_agent"
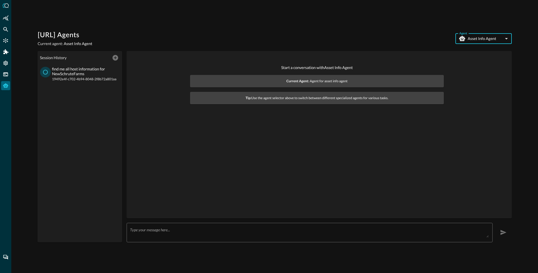
click at [44, 72] on input "find me all host information for NewSchruteFarms 19492e4f-c702-4b94-8048-2f8b72…" at bounding box center [45, 72] width 11 height 11
radio input "true"
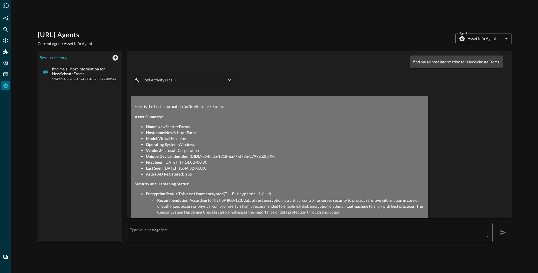
scroll to position [8, 0]
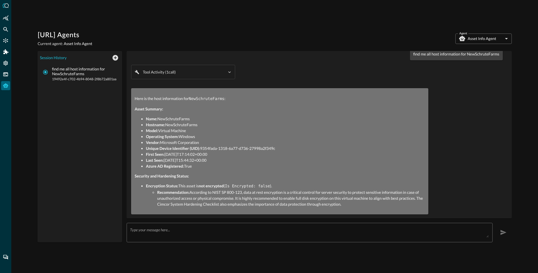
click at [482, 41] on body "Query.AI Agents Current agent: Asset Info Agent Agent Asset Info Agent asset_in…" at bounding box center [269, 136] width 538 height 273
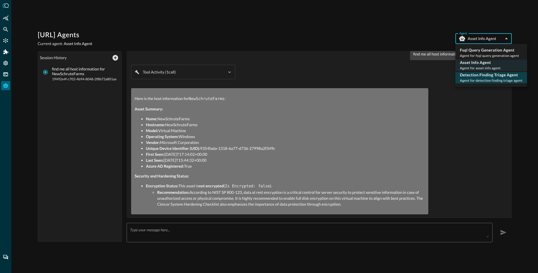
click at [478, 77] on p "Detection Finding Triage Agent" at bounding box center [491, 75] width 63 height 6
type input "detection_finding_triage_agent"
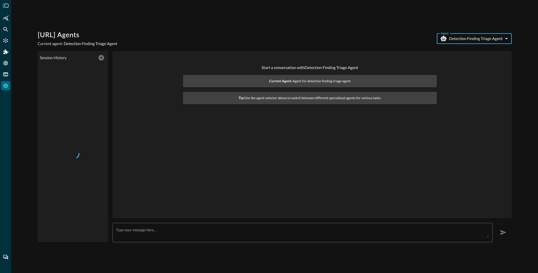
scroll to position [0, 0]
click at [48, 74] on input "what are you capabilities 46feb7fc-60c8-4f96-b978-d948220387a4" at bounding box center [45, 72] width 11 height 11
radio input "true"
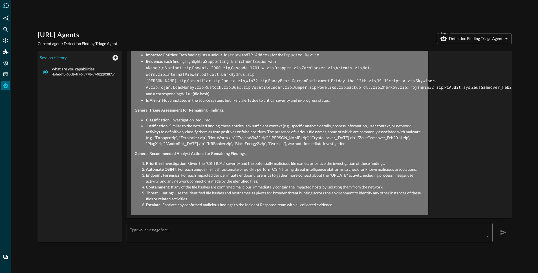
scroll to position [573, 0]
click at [490, 39] on body "Query.AI Agents Current agent: Detection Finding Triage Agent Agent Detection F…" at bounding box center [269, 136] width 538 height 273
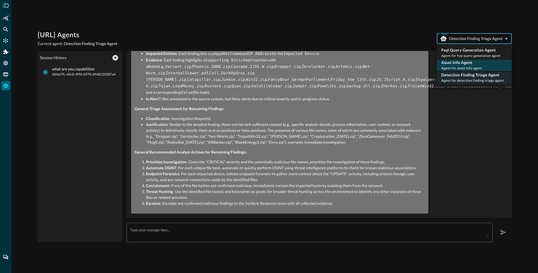
click at [469, 63] on p "Asset Info Agent" at bounding box center [462, 63] width 41 height 6
type input "asset_info_agent"
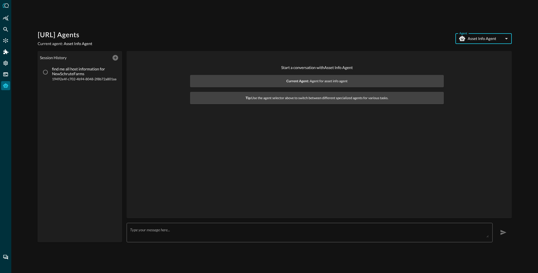
scroll to position [0, 0]
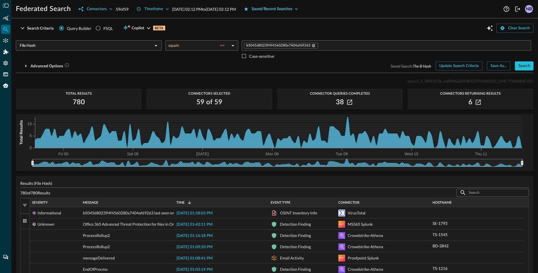
click at [293, 8] on div "Saved/Recent Searches" at bounding box center [272, 9] width 41 height 7
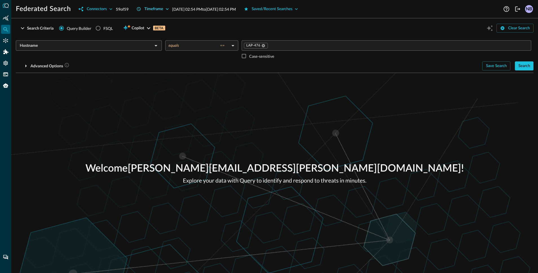
click at [166, 9] on icon "button" at bounding box center [167, 9] width 6 height 6
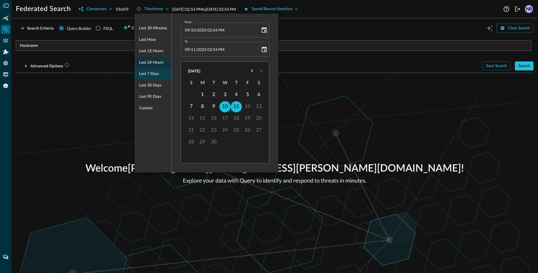
click at [152, 74] on span "Last 7 days" at bounding box center [149, 74] width 20 height 7
type input "[DATE] 02:54 PM"
click at [331, 55] on div at bounding box center [269, 136] width 538 height 273
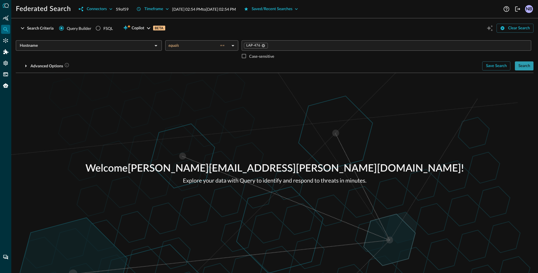
click at [527, 67] on div "Search" at bounding box center [525, 66] width 12 height 7
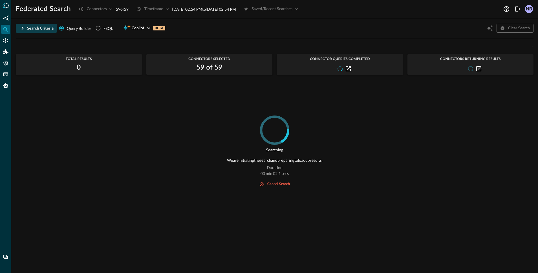
click at [22, 27] on icon "button" at bounding box center [23, 28] width 2 height 3
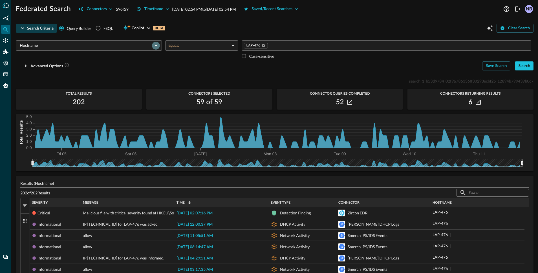
click at [156, 45] on icon "Open" at bounding box center [156, 45] width 7 height 7
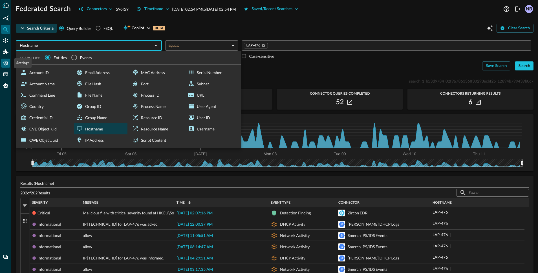
click at [5, 62] on icon "Settings" at bounding box center [5, 63] width 5 height 5
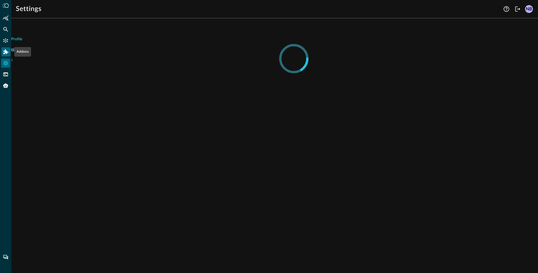
click at [5, 51] on icon "Addons" at bounding box center [5, 51] width 5 height 5
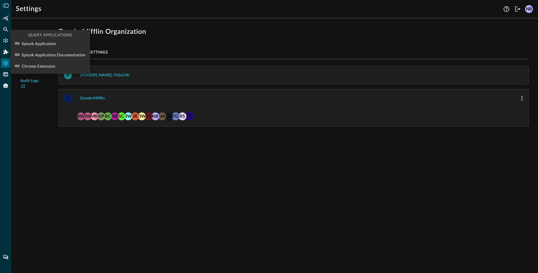
click at [6, 39] on div at bounding box center [269, 136] width 538 height 273
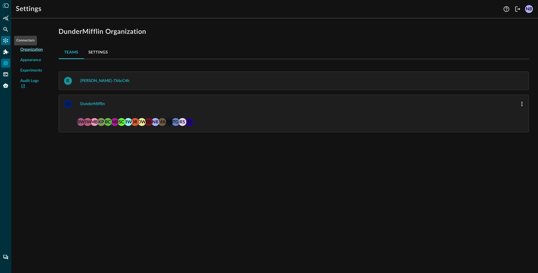
click at [6, 42] on icon "Connectors" at bounding box center [6, 41] width 6 height 6
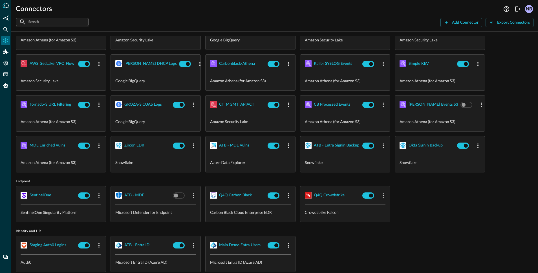
scroll to position [128, 0]
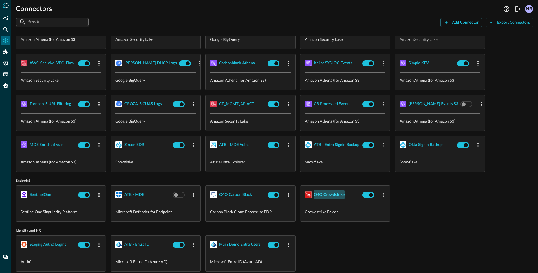
click at [322, 196] on div "Q4Q Crowdstrike" at bounding box center [329, 195] width 31 height 7
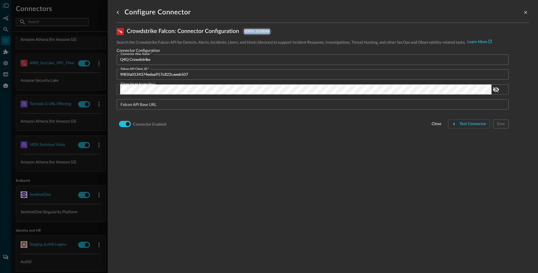
drag, startPoint x: 246, startPoint y: 32, endPoint x: 273, endPoint y: 30, distance: 27.2
click at [273, 30] on div "Crowdstrike Falcon : Connector Configuration static schema" at bounding box center [323, 31] width 412 height 8
click at [89, 175] on div at bounding box center [269, 136] width 538 height 273
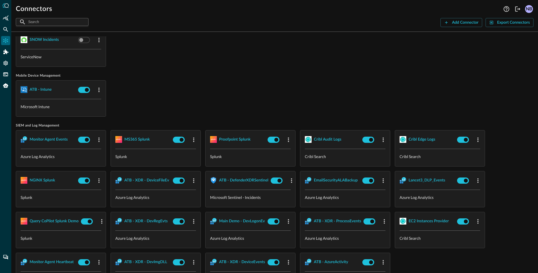
scroll to position [406, 0]
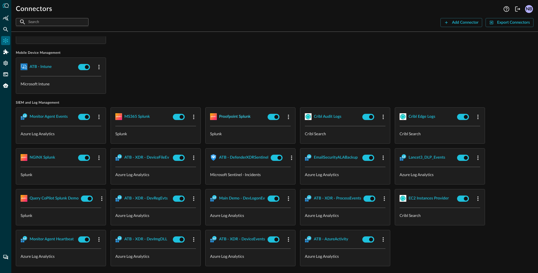
click at [231, 117] on div "Proofpoint Splunk" at bounding box center [235, 116] width 32 height 7
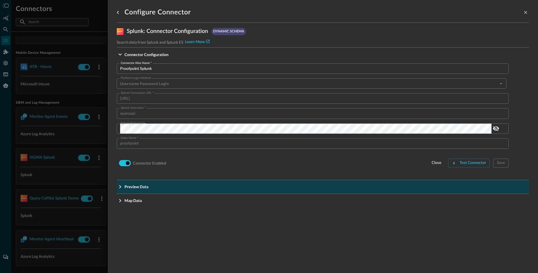
click at [120, 187] on icon "Expand More" at bounding box center [120, 187] width 7 height 7
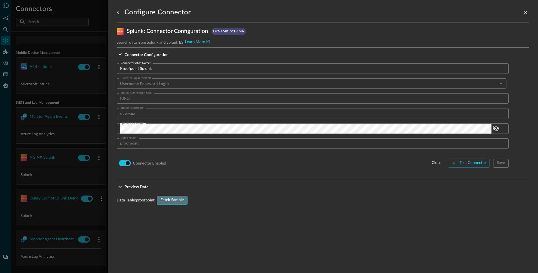
click at [168, 200] on div "Fetch Sample" at bounding box center [172, 200] width 23 height 7
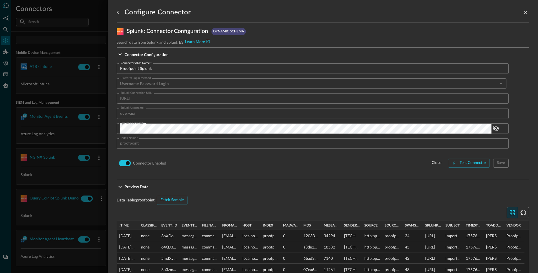
click at [112, 143] on div "Configure Connector Splunk : Connector Configuration dynamic schema Search data…" at bounding box center [323, 136] width 431 height 273
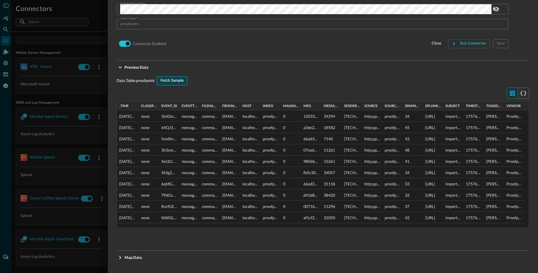
scroll to position [120, 0]
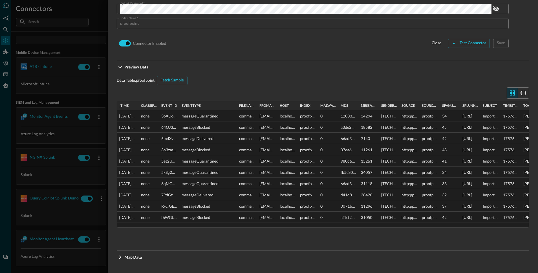
drag, startPoint x: 199, startPoint y: 104, endPoint x: 236, endPoint y: 105, distance: 37.3
click at [236, 105] on div at bounding box center [237, 105] width 2 height 9
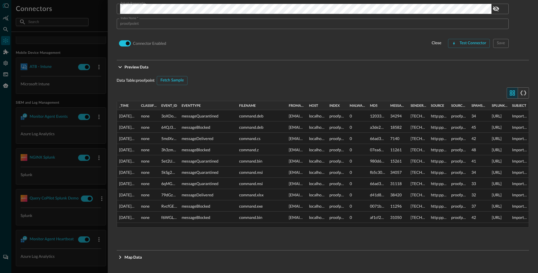
drag, startPoint x: 256, startPoint y: 106, endPoint x: 289, endPoint y: 105, distance: 32.7
click at [287, 105] on div at bounding box center [286, 105] width 2 height 9
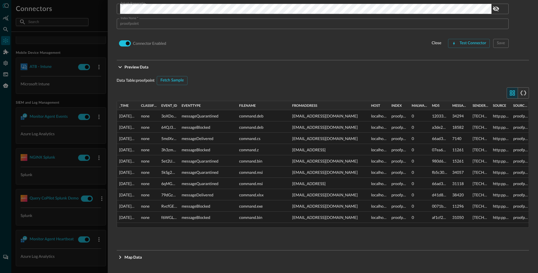
drag, startPoint x: 309, startPoint y: 106, endPoint x: 356, endPoint y: 108, distance: 46.9
click at [368, 108] on div at bounding box center [369, 105] width 2 height 9
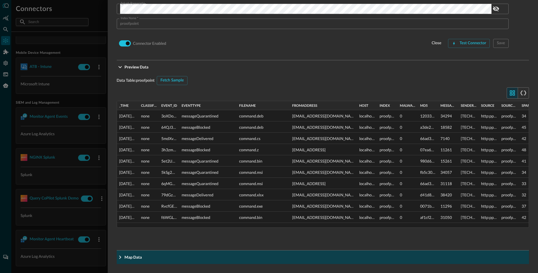
click at [122, 260] on icon "Expand More" at bounding box center [120, 257] width 7 height 7
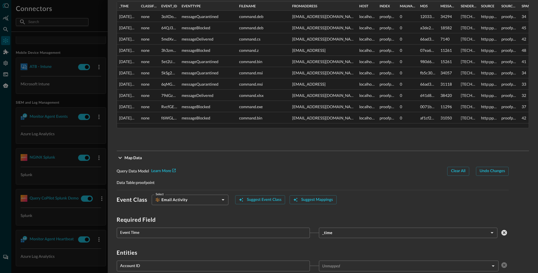
scroll to position [222, 0]
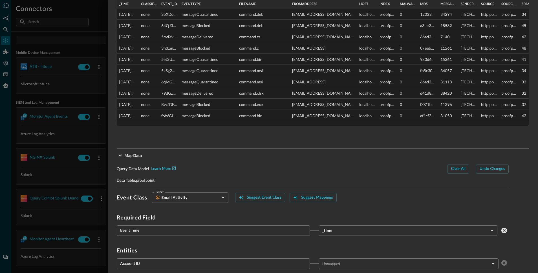
drag, startPoint x: 67, startPoint y: 136, endPoint x: 144, endPoint y: 154, distance: 79.2
click at [67, 136] on div at bounding box center [269, 136] width 538 height 273
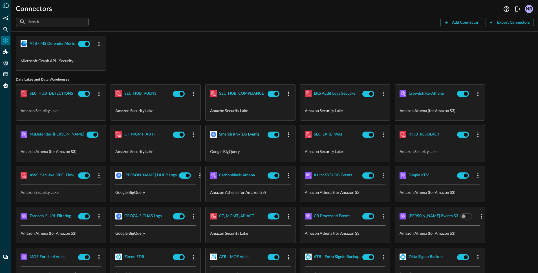
scroll to position [9, 0]
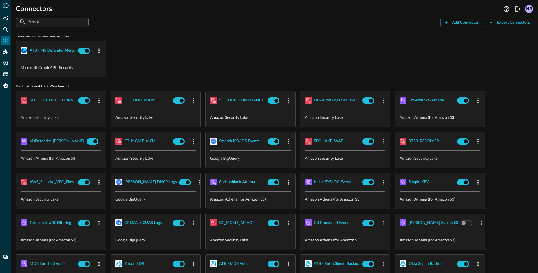
click at [235, 183] on div "Carbonblack-Athena" at bounding box center [237, 182] width 36 height 7
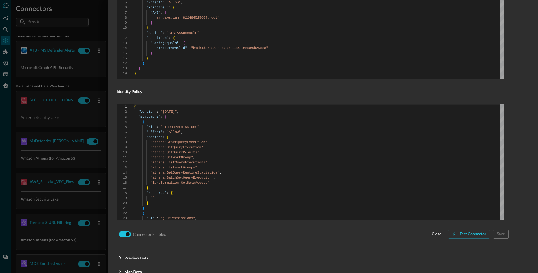
scroll to position [308, 0]
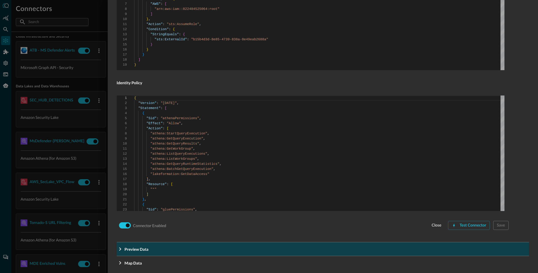
click at [120, 246] on icon "Expand More" at bounding box center [120, 249] width 7 height 7
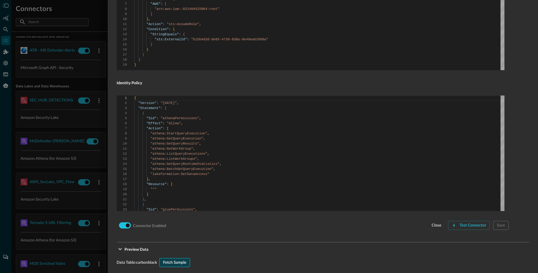
click at [173, 260] on div "Fetch Sample" at bounding box center [174, 263] width 23 height 7
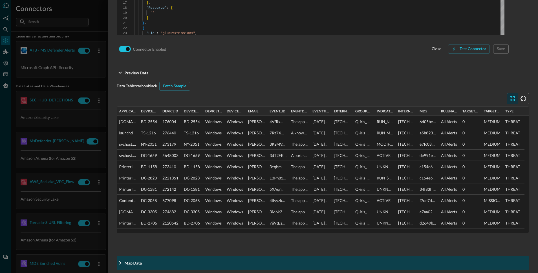
click at [120, 262] on icon "Expand More" at bounding box center [120, 263] width 2 height 3
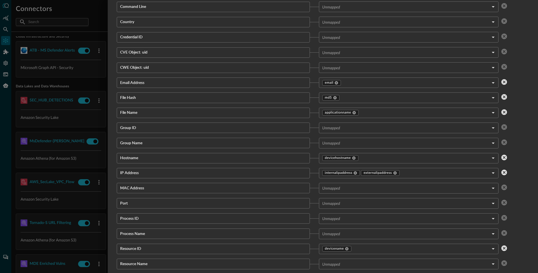
scroll to position [906, 0]
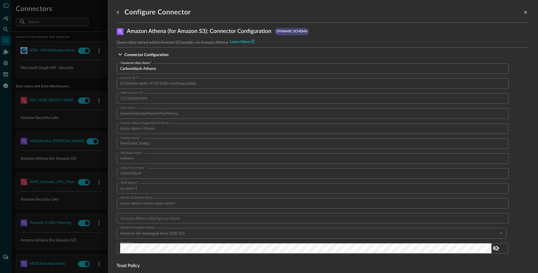
click at [84, 129] on div at bounding box center [269, 136] width 538 height 273
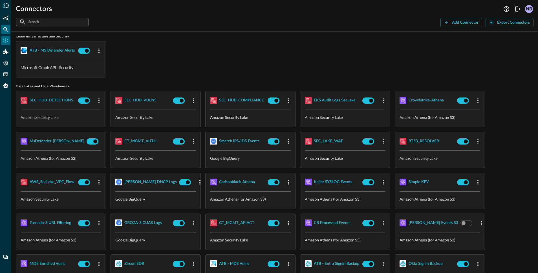
click at [7, 28] on icon "Federated Search" at bounding box center [6, 30] width 6 height 6
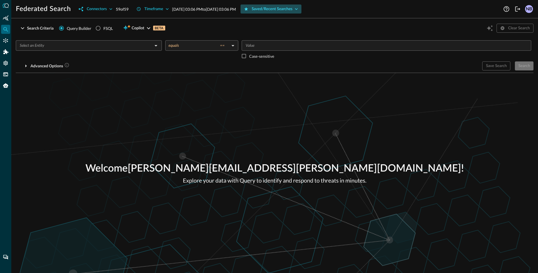
click at [293, 11] on div "Saved/Recent Searches" at bounding box center [272, 9] width 41 height 7
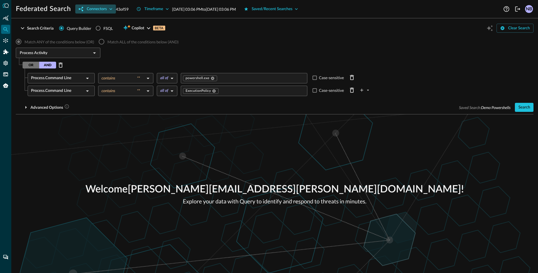
click at [101, 9] on div "Connectors" at bounding box center [97, 9] width 20 height 7
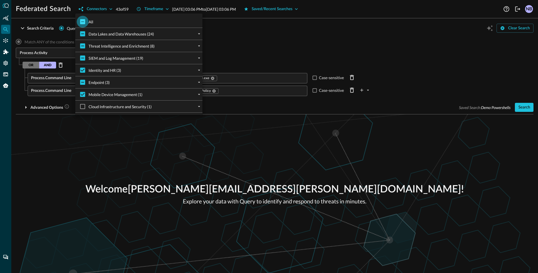
click at [82, 25] on input "All" at bounding box center [83, 22] width 12 height 12
checkbox input "true"
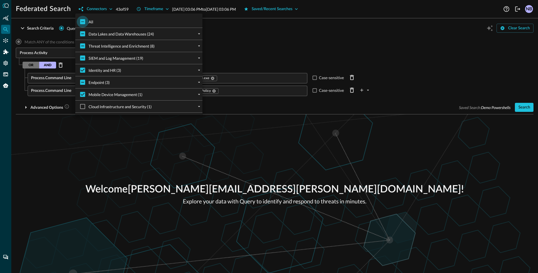
checkbox input "true"
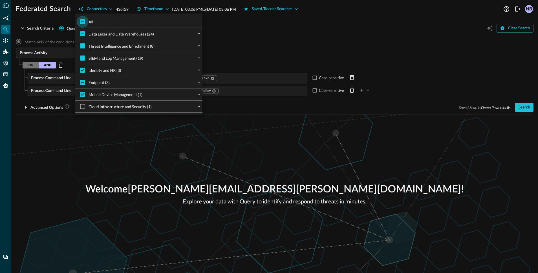
checkbox input "true"
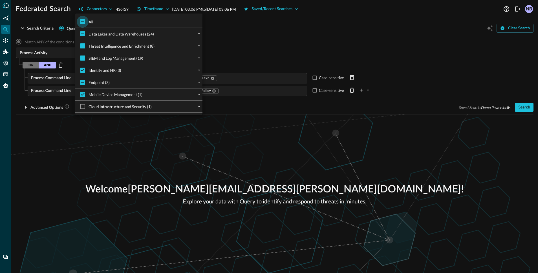
checkbox input "true"
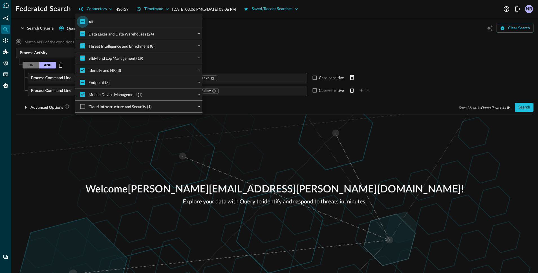
checkbox input "true"
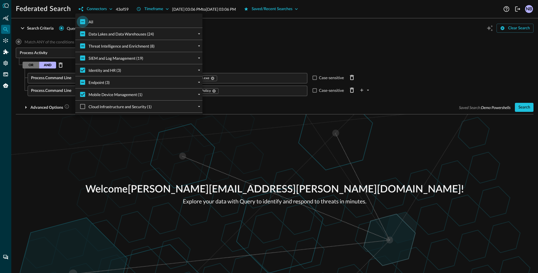
checkbox input "true"
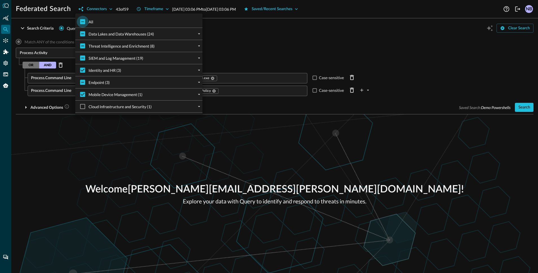
checkbox input "true"
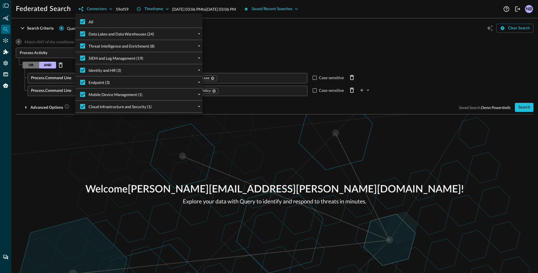
click at [113, 7] on div at bounding box center [269, 136] width 538 height 273
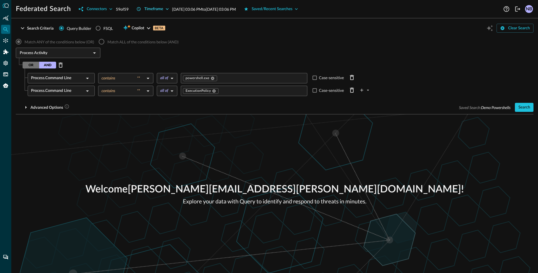
click at [148, 9] on div "Timeframe" at bounding box center [153, 9] width 19 height 7
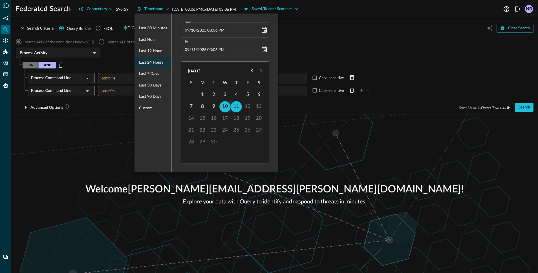
click at [300, 44] on div at bounding box center [269, 136] width 538 height 273
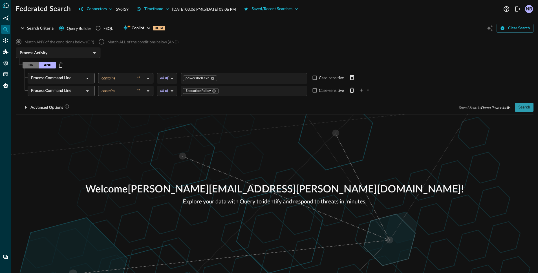
click at [519, 108] on div "Search" at bounding box center [525, 107] width 12 height 7
